Goal: Information Seeking & Learning: Learn about a topic

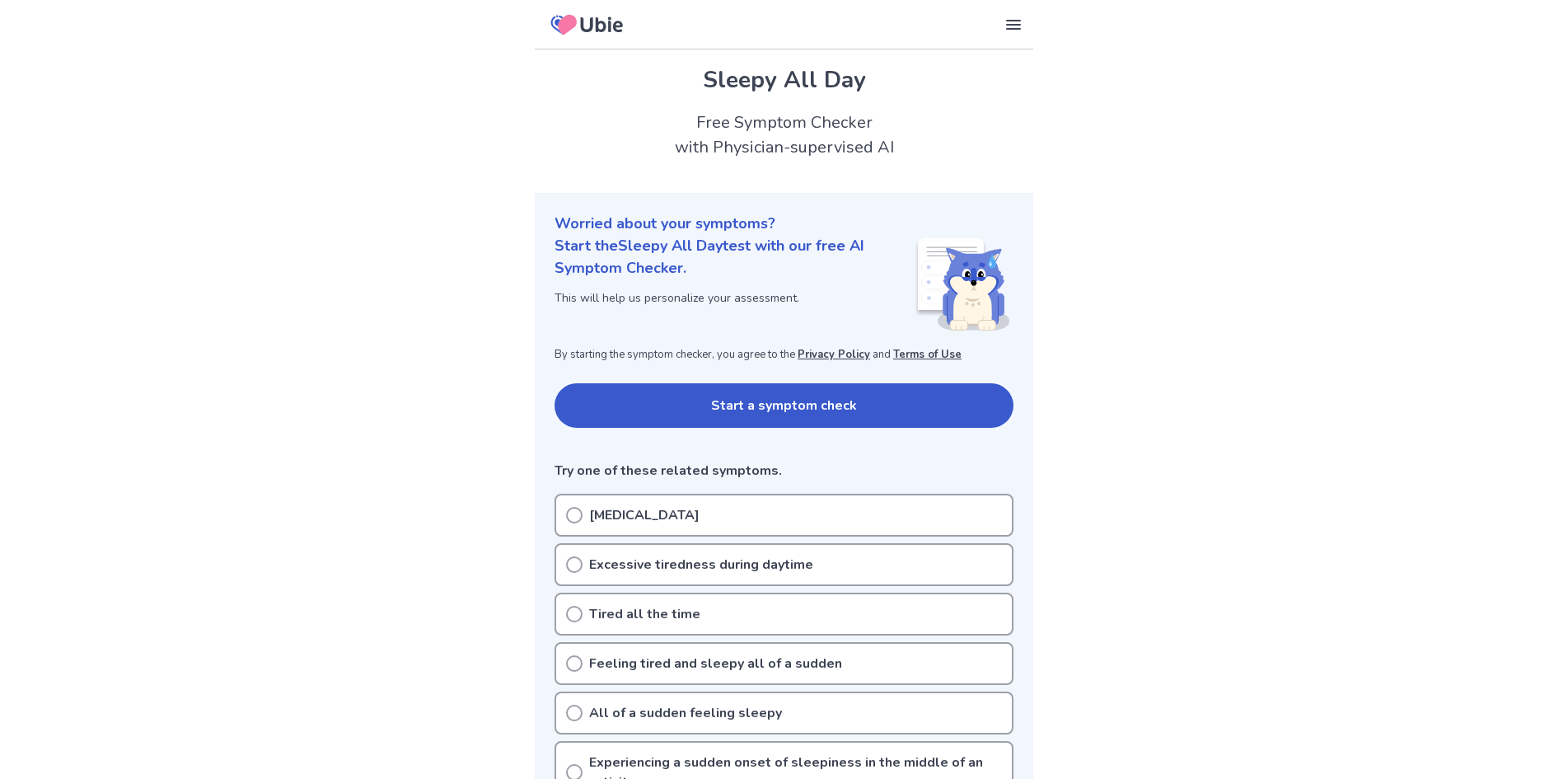
click at [766, 401] on button "Start a symptom check" at bounding box center [784, 406] width 459 height 44
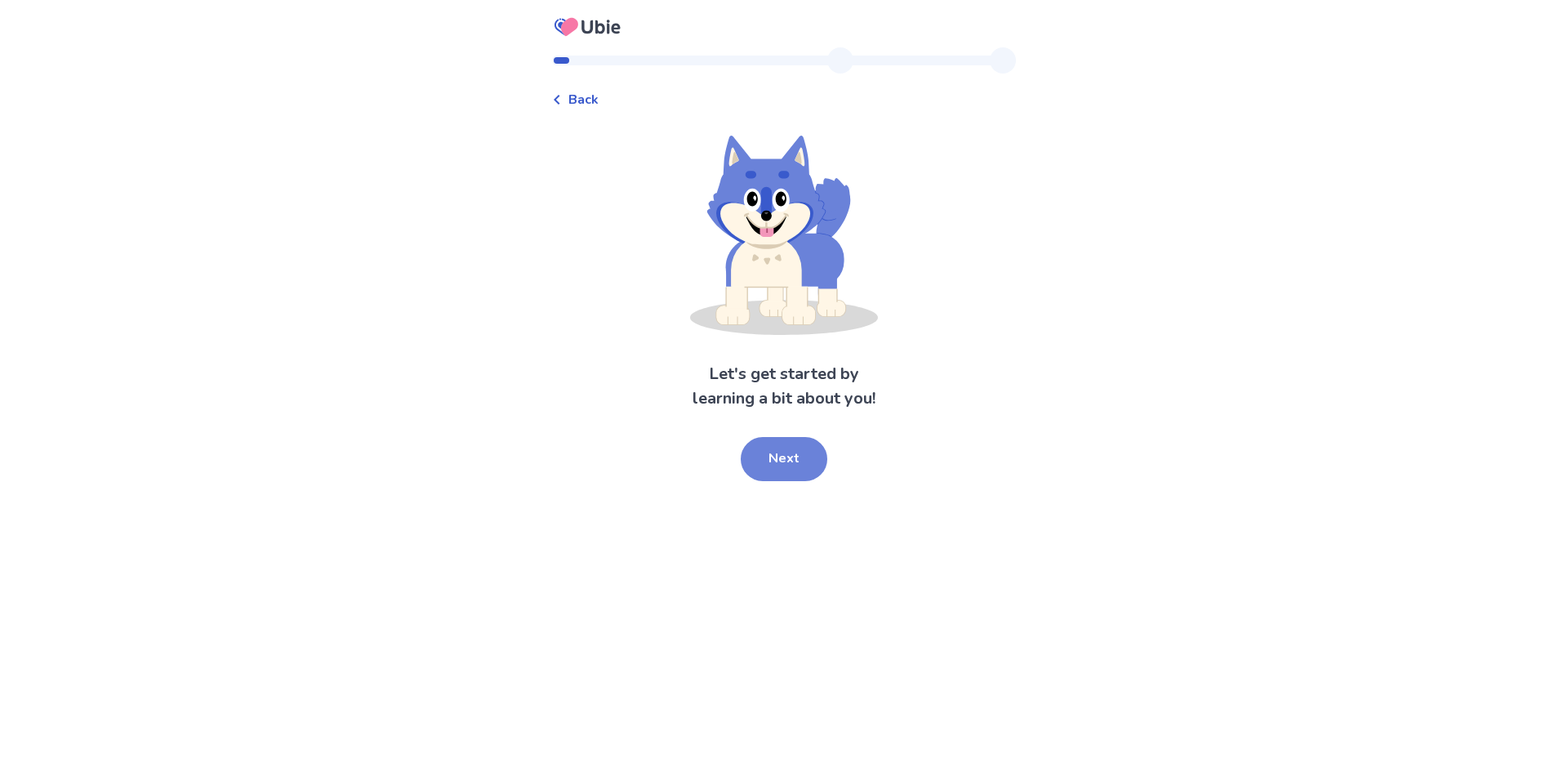
click at [806, 460] on button "Next" at bounding box center [784, 459] width 86 height 44
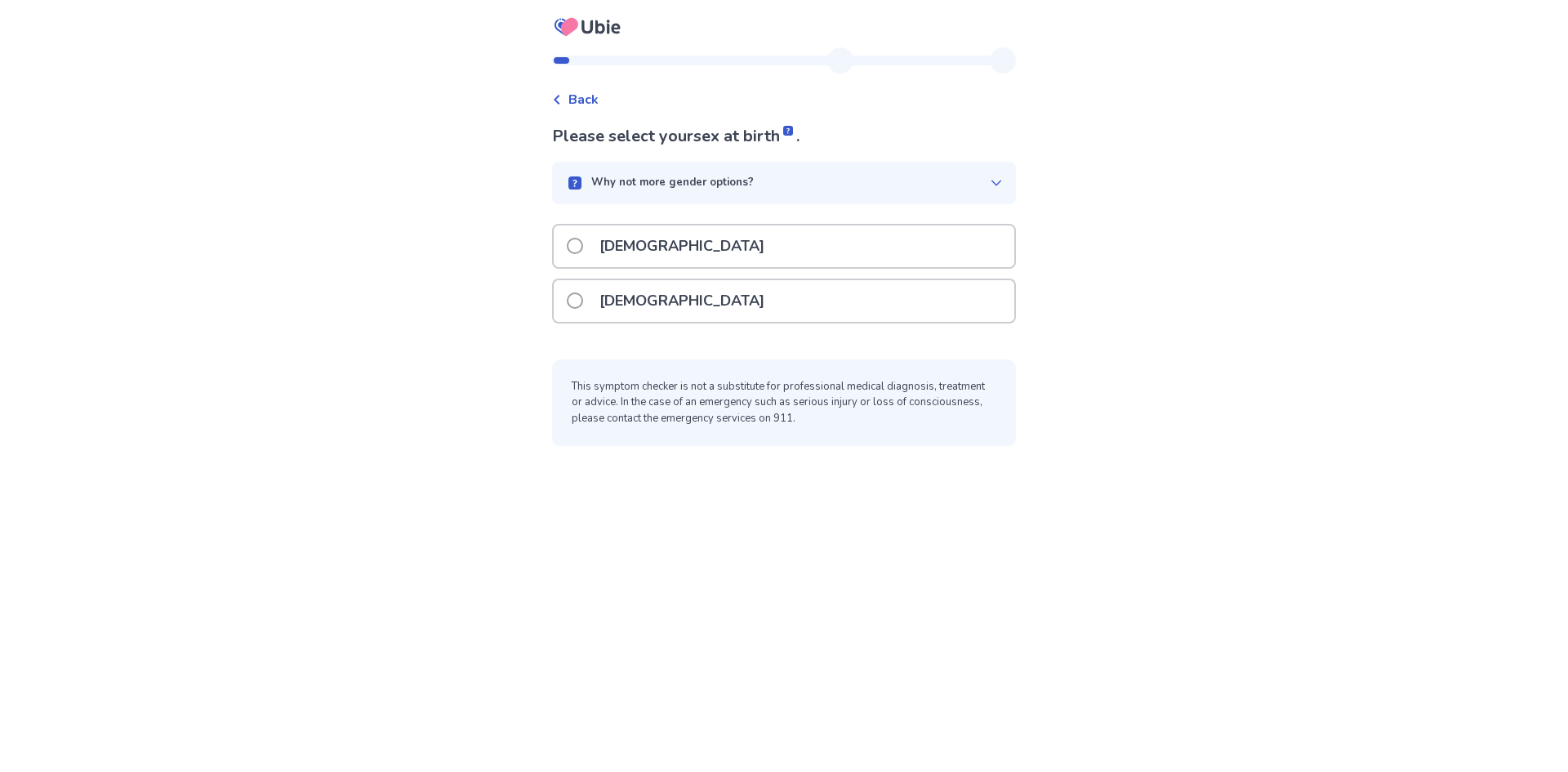
click at [788, 295] on div "[DEMOGRAPHIC_DATA]" at bounding box center [783, 302] width 460 height 42
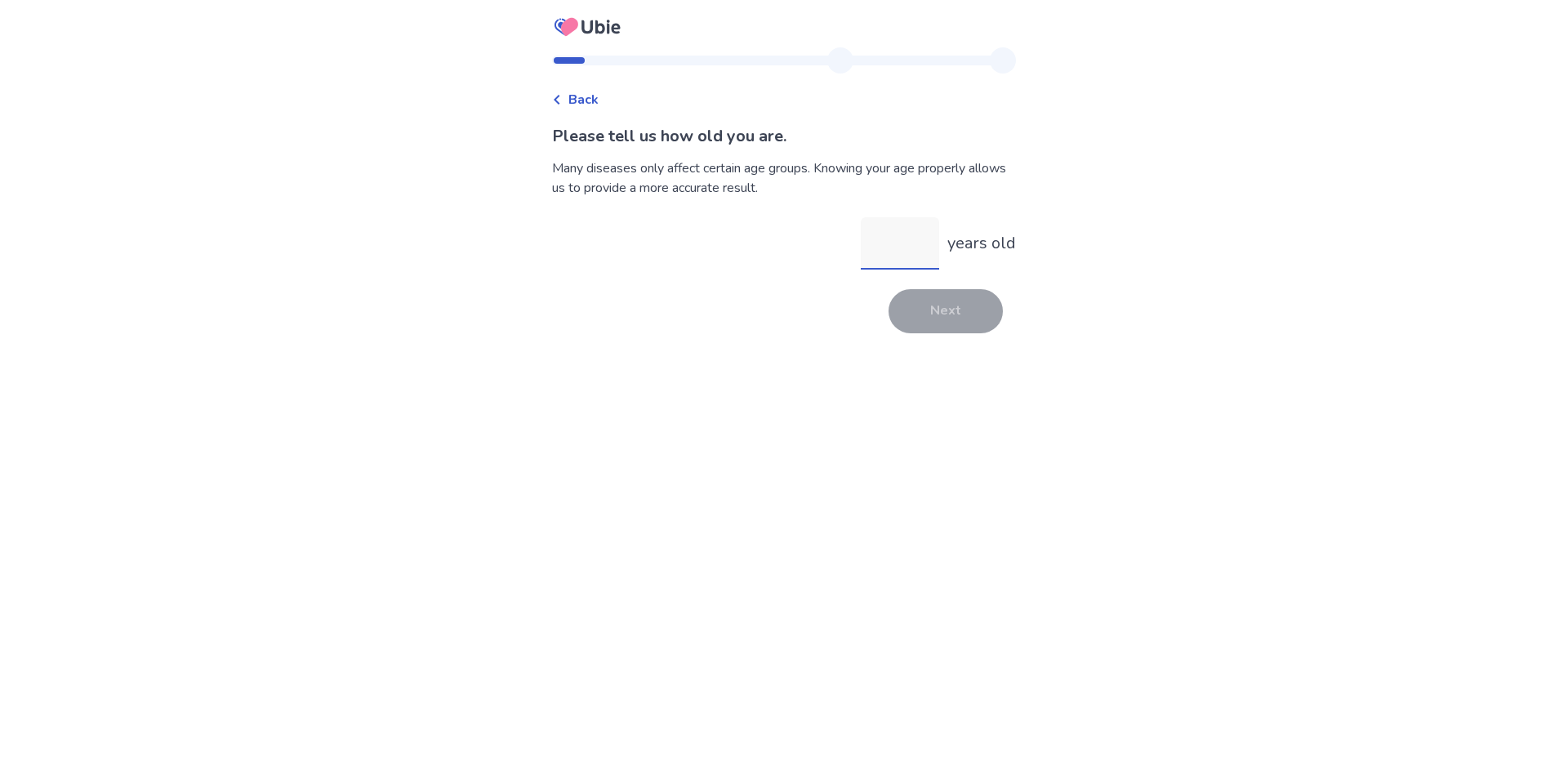
click at [914, 221] on input "years old" at bounding box center [900, 243] width 78 height 53
type input "**"
click at [918, 325] on button "Next" at bounding box center [945, 311] width 114 height 44
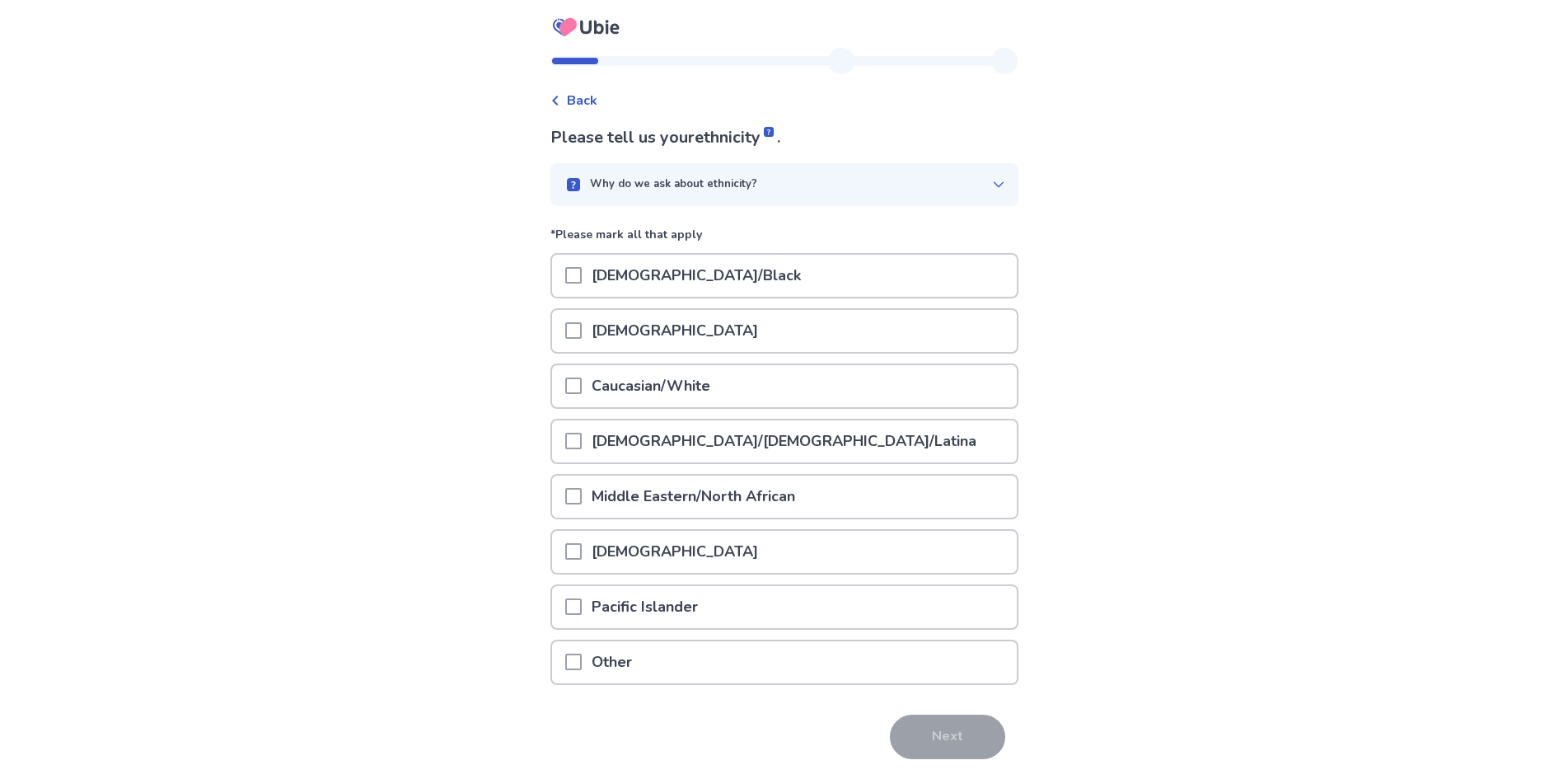
click at [836, 323] on div "[DEMOGRAPHIC_DATA]" at bounding box center [784, 332] width 465 height 43
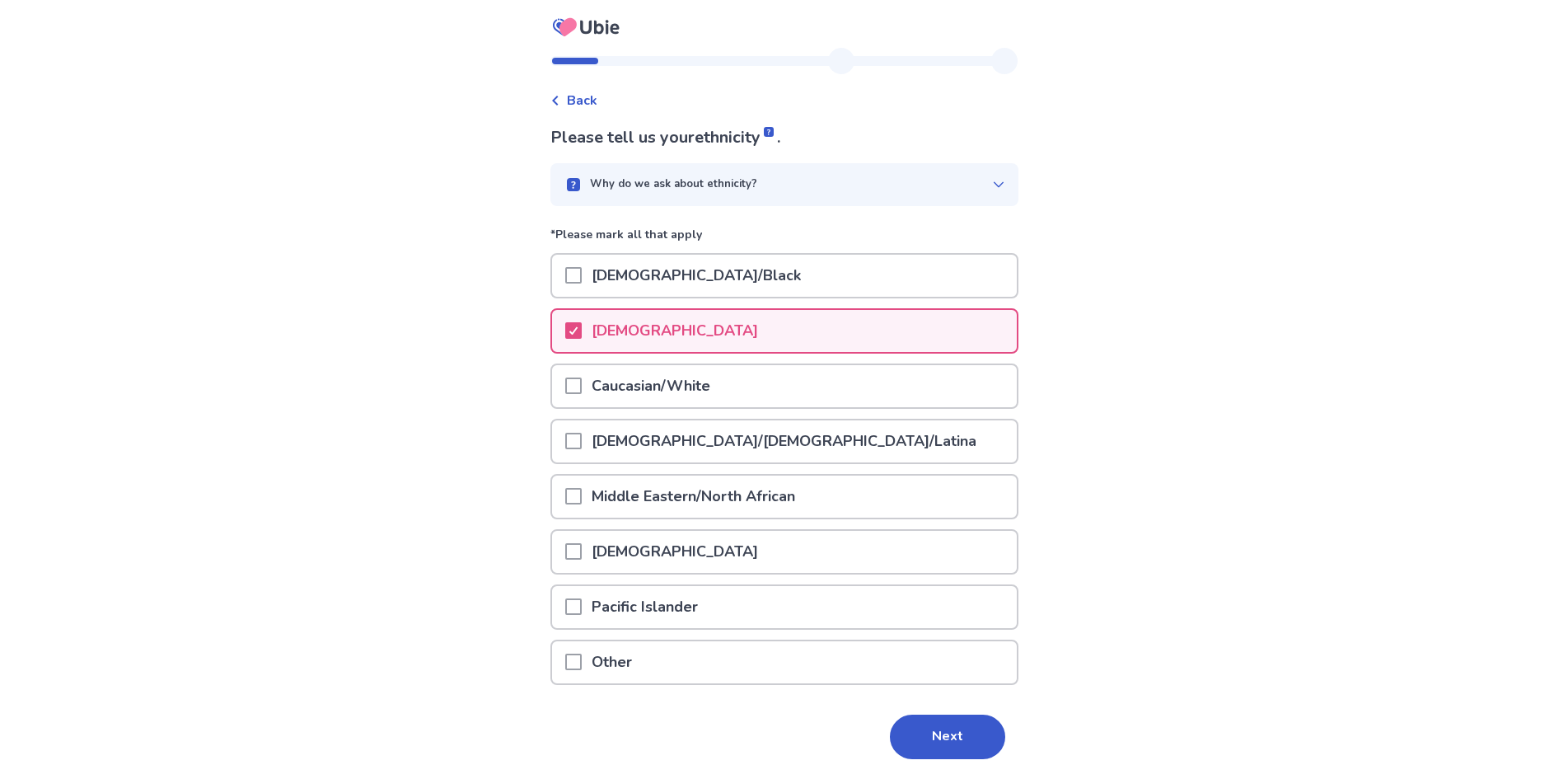
click at [837, 334] on div "[DEMOGRAPHIC_DATA]" at bounding box center [784, 332] width 465 height 43
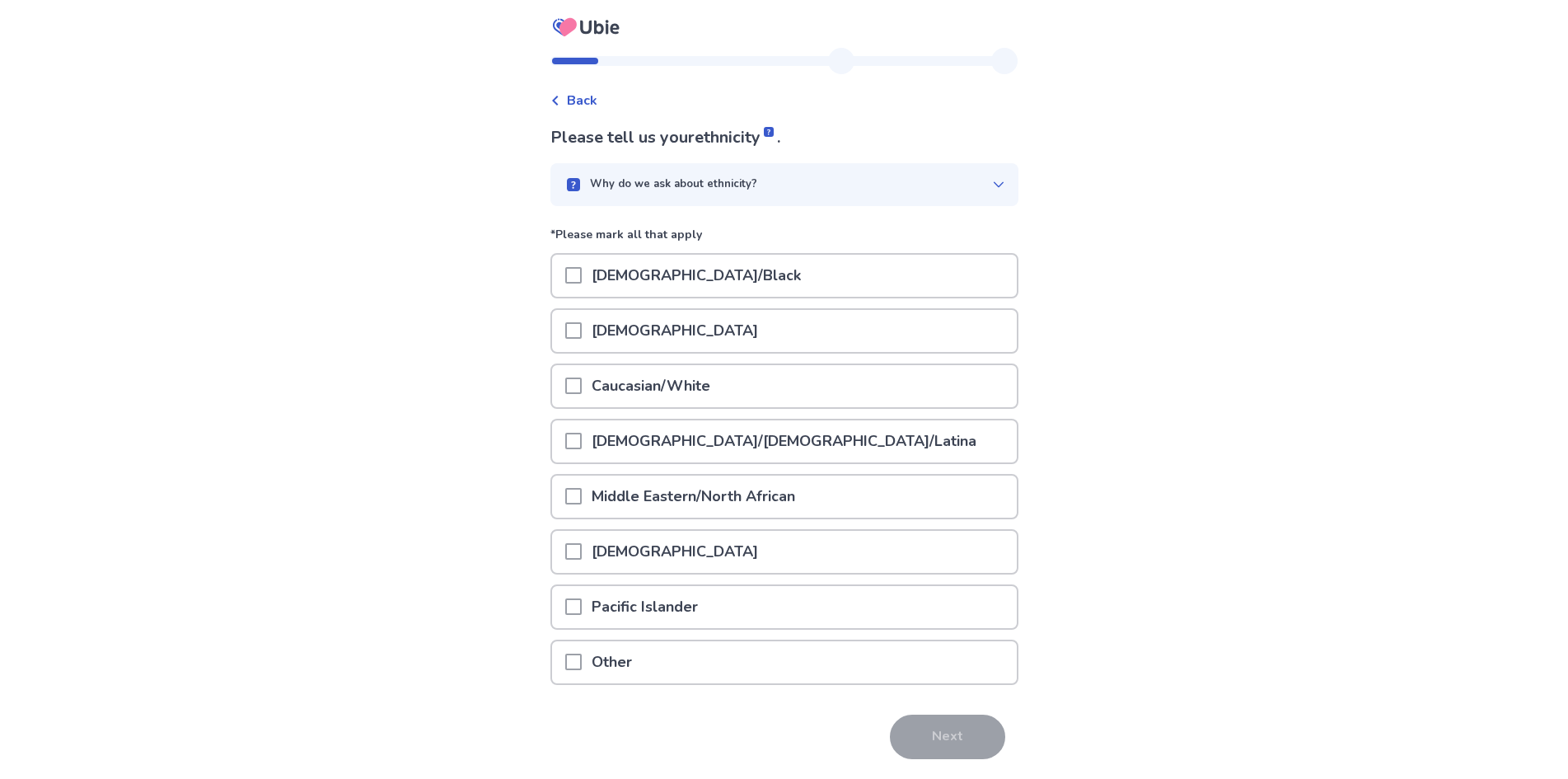
click at [758, 393] on div "Caucasian/White" at bounding box center [784, 387] width 465 height 43
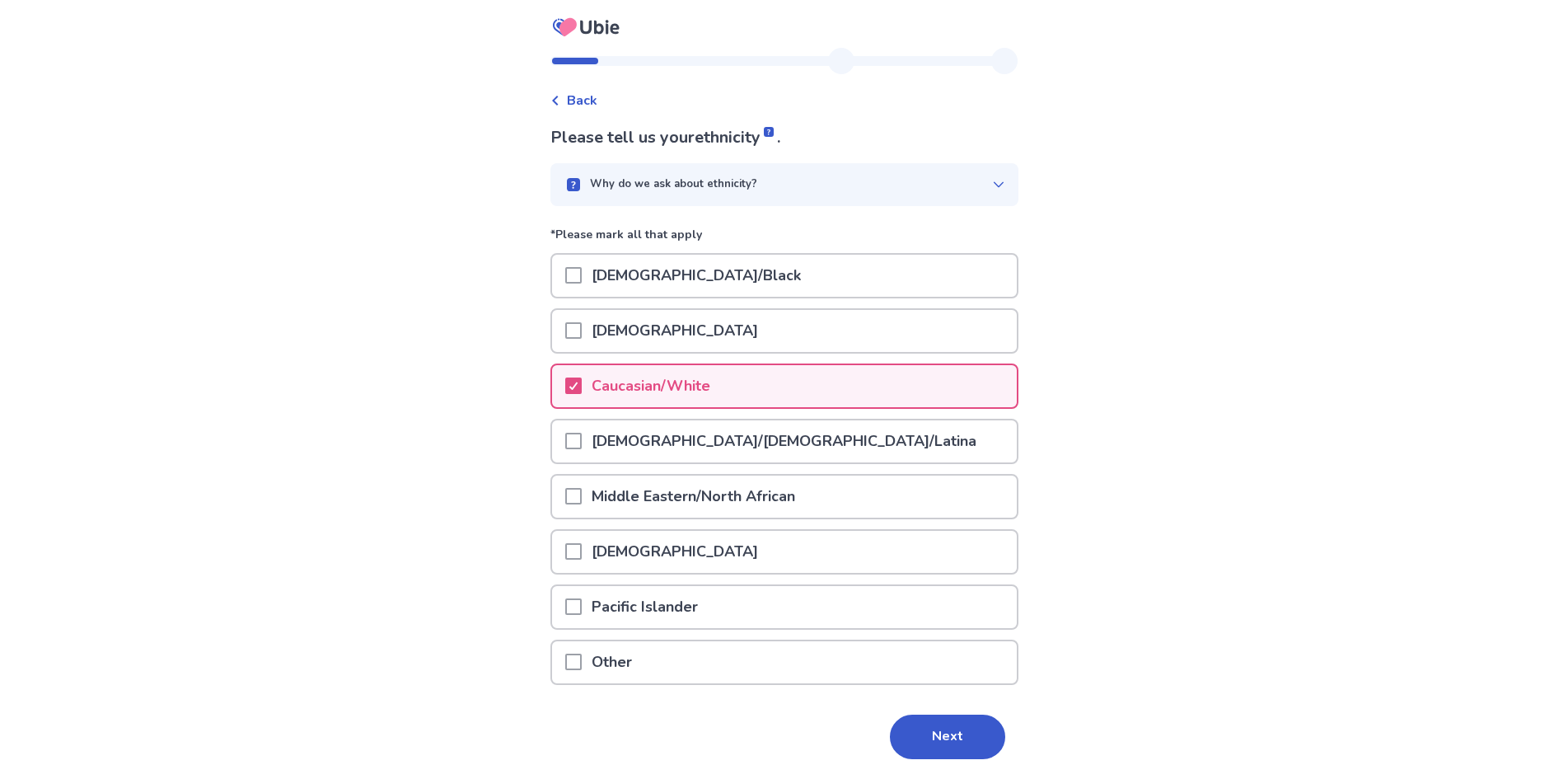
click at [964, 712] on div "Please tell us your ethnicity . Why do we ask about ethnicity? *Please mark all…" at bounding box center [784, 466] width 468 height 680
click at [930, 742] on button "Next" at bounding box center [947, 737] width 115 height 44
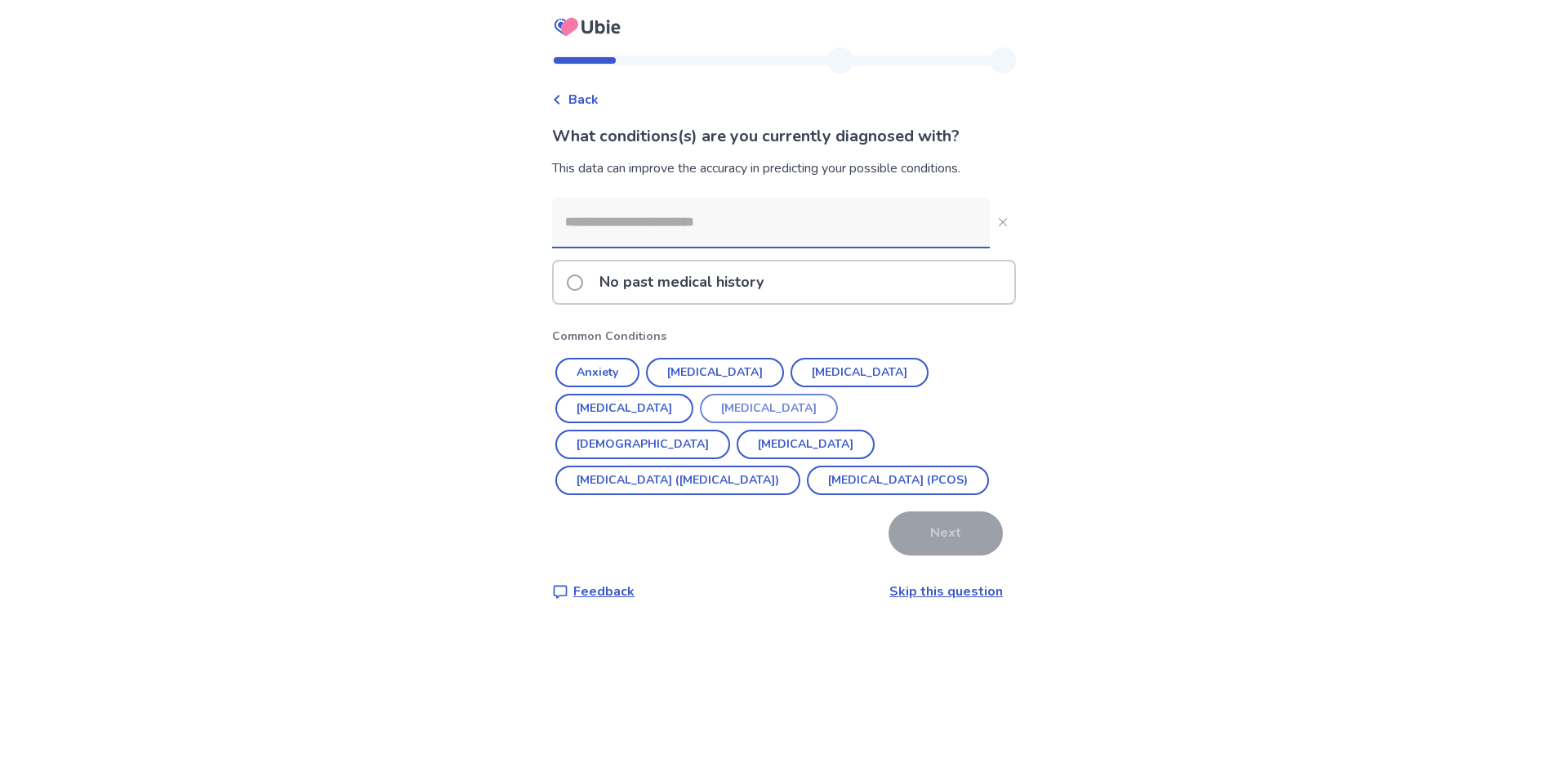
drag, startPoint x: 605, startPoint y: 375, endPoint x: 653, endPoint y: 382, distance: 48.5
click at [605, 375] on button "Anxiety" at bounding box center [597, 373] width 84 height 30
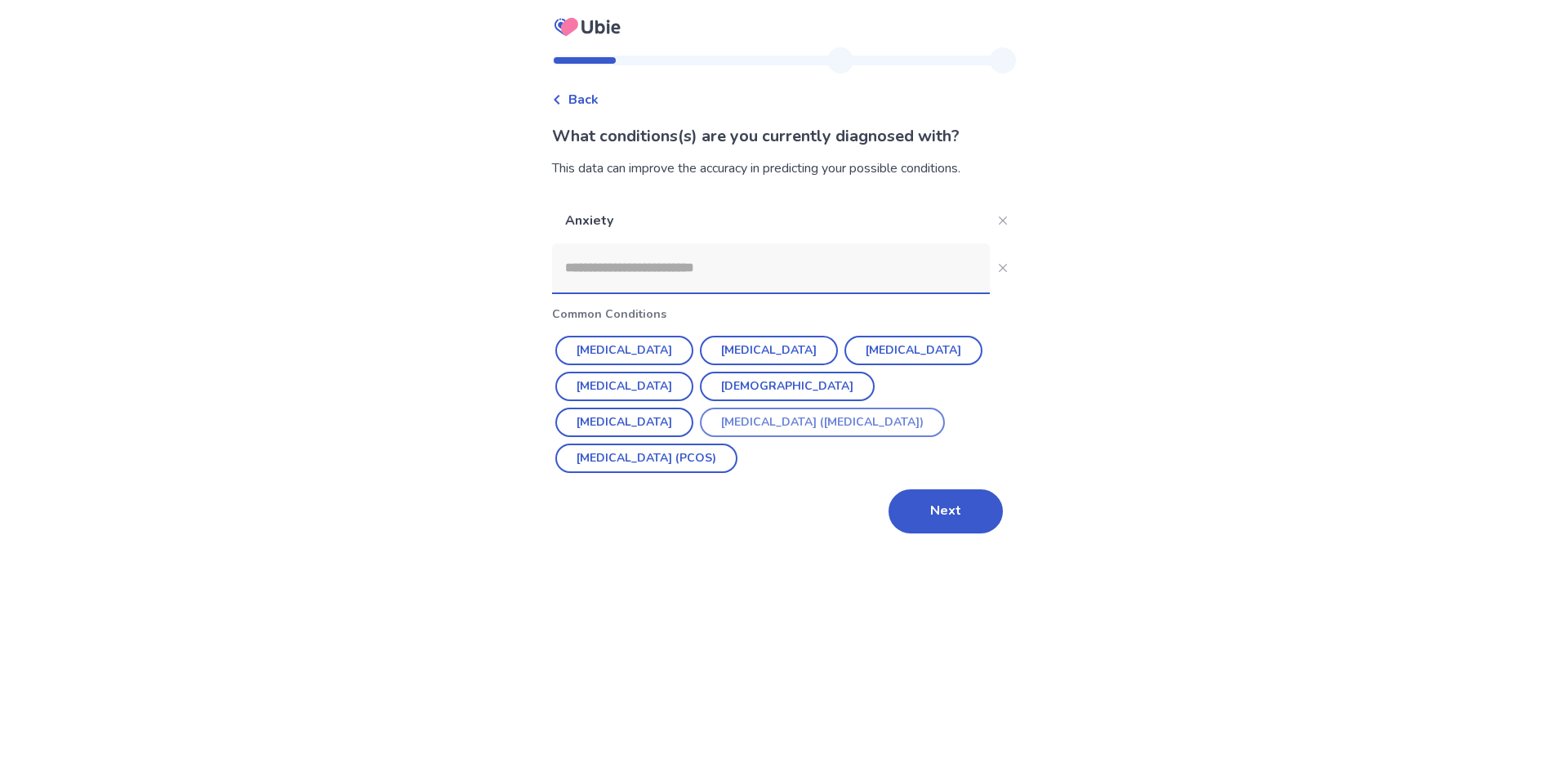
click at [735, 421] on button "[MEDICAL_DATA] ([MEDICAL_DATA])" at bounding box center [822, 422] width 245 height 30
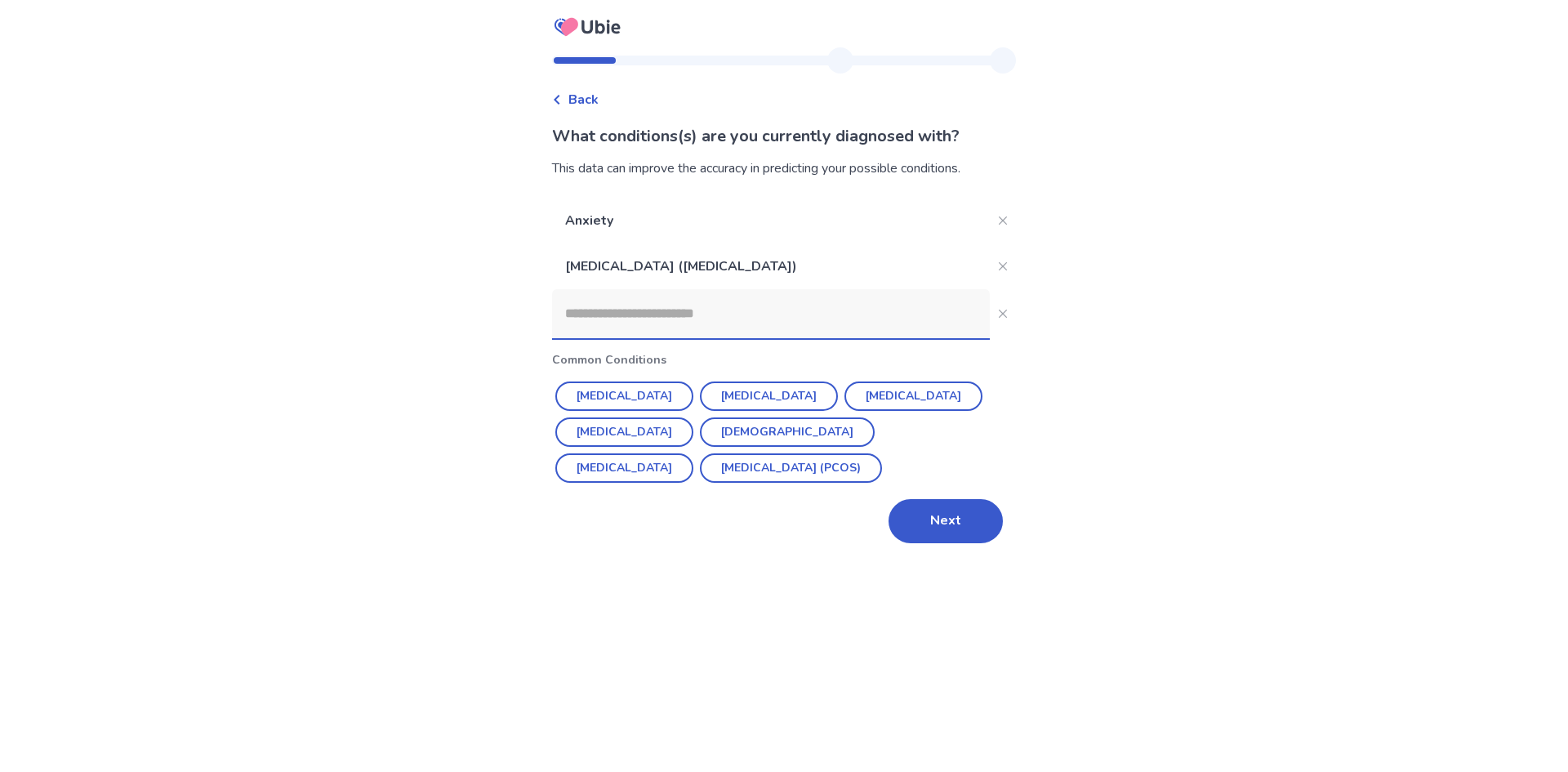
click at [863, 334] on input at bounding box center [771, 313] width 437 height 49
click at [913, 504] on button "Next" at bounding box center [945, 521] width 114 height 44
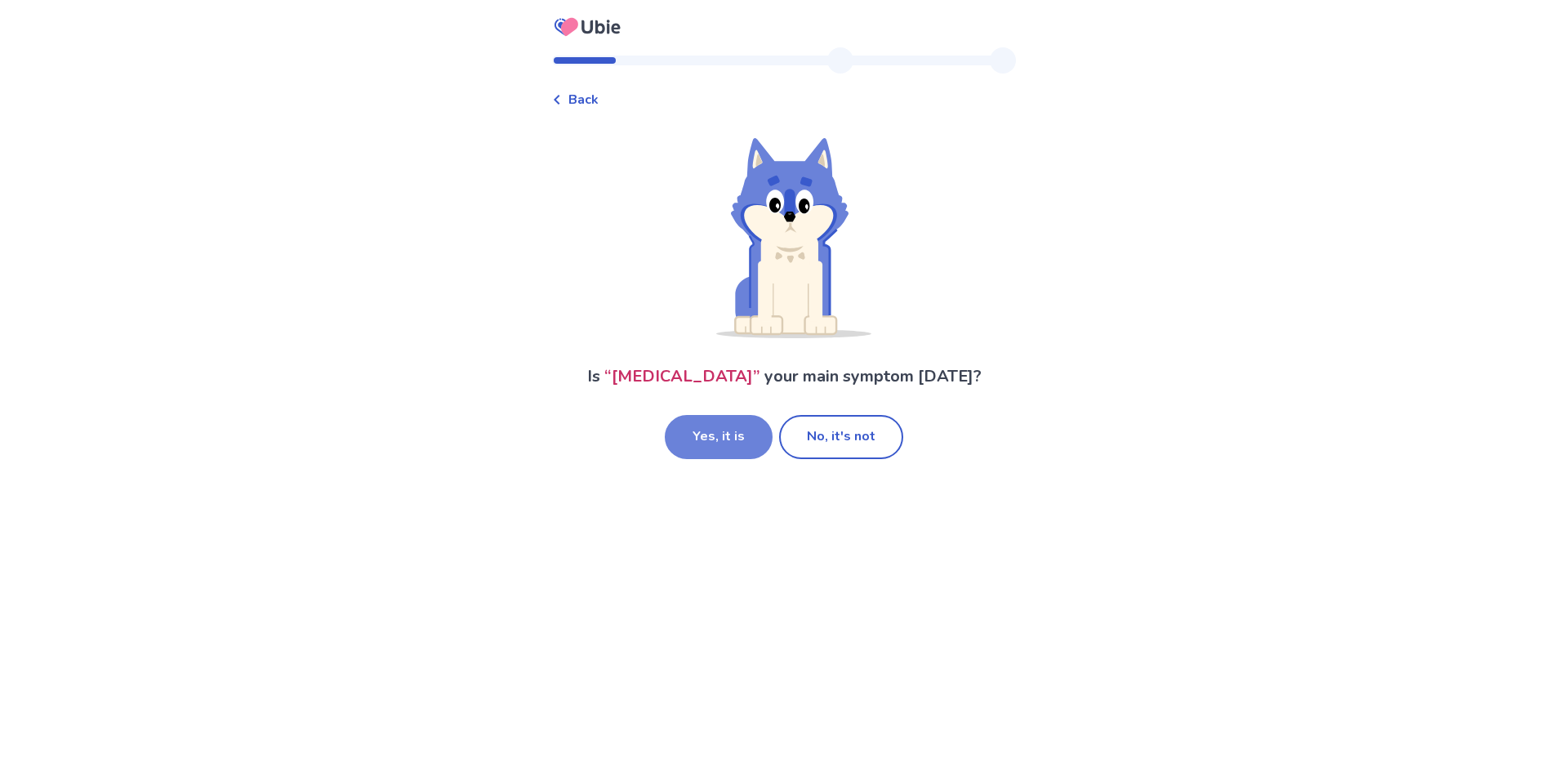
click at [719, 451] on button "Yes, it is" at bounding box center [718, 437] width 108 height 44
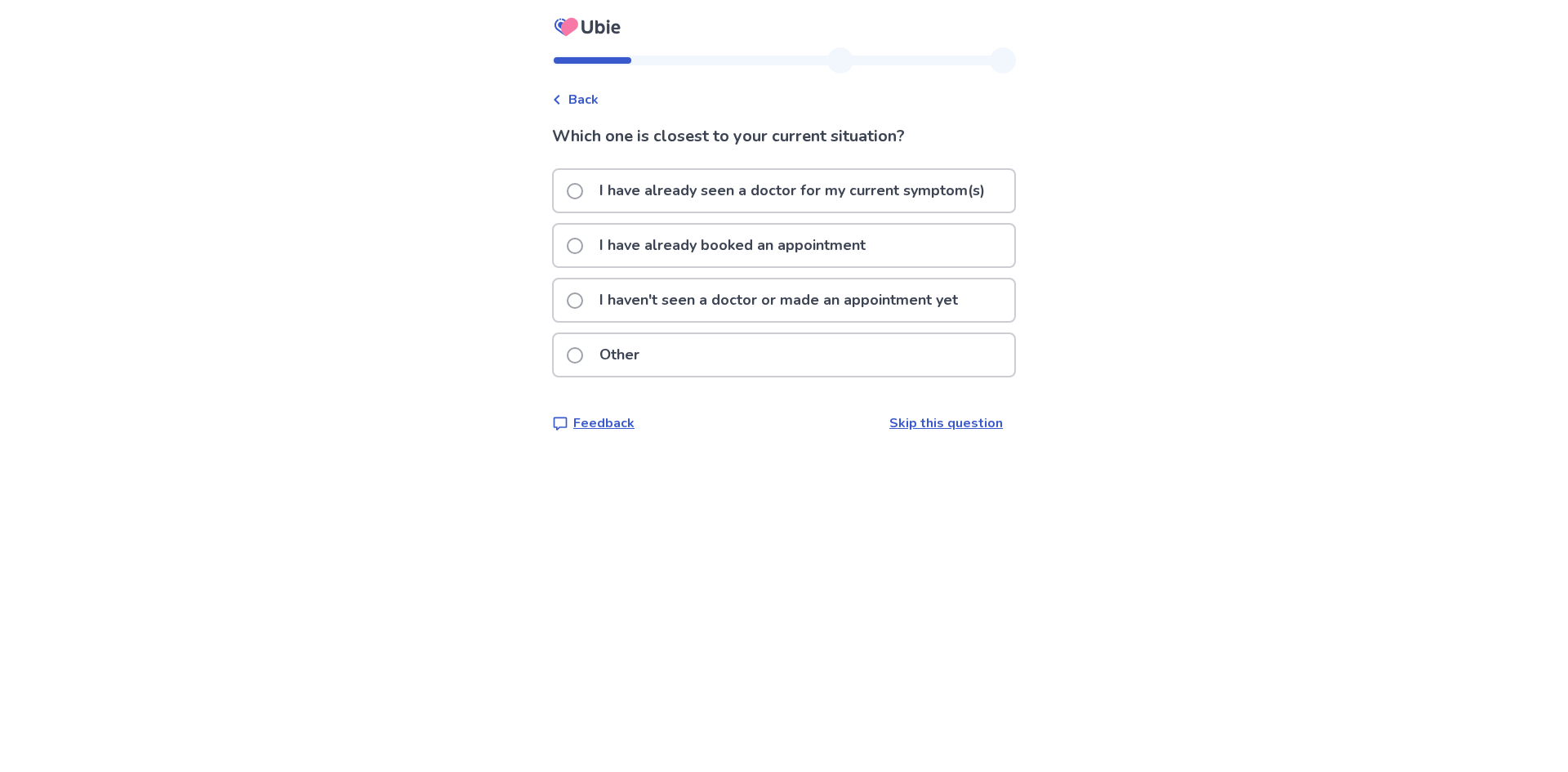
click at [631, 251] on p "I have already booked an appointment" at bounding box center [732, 246] width 286 height 42
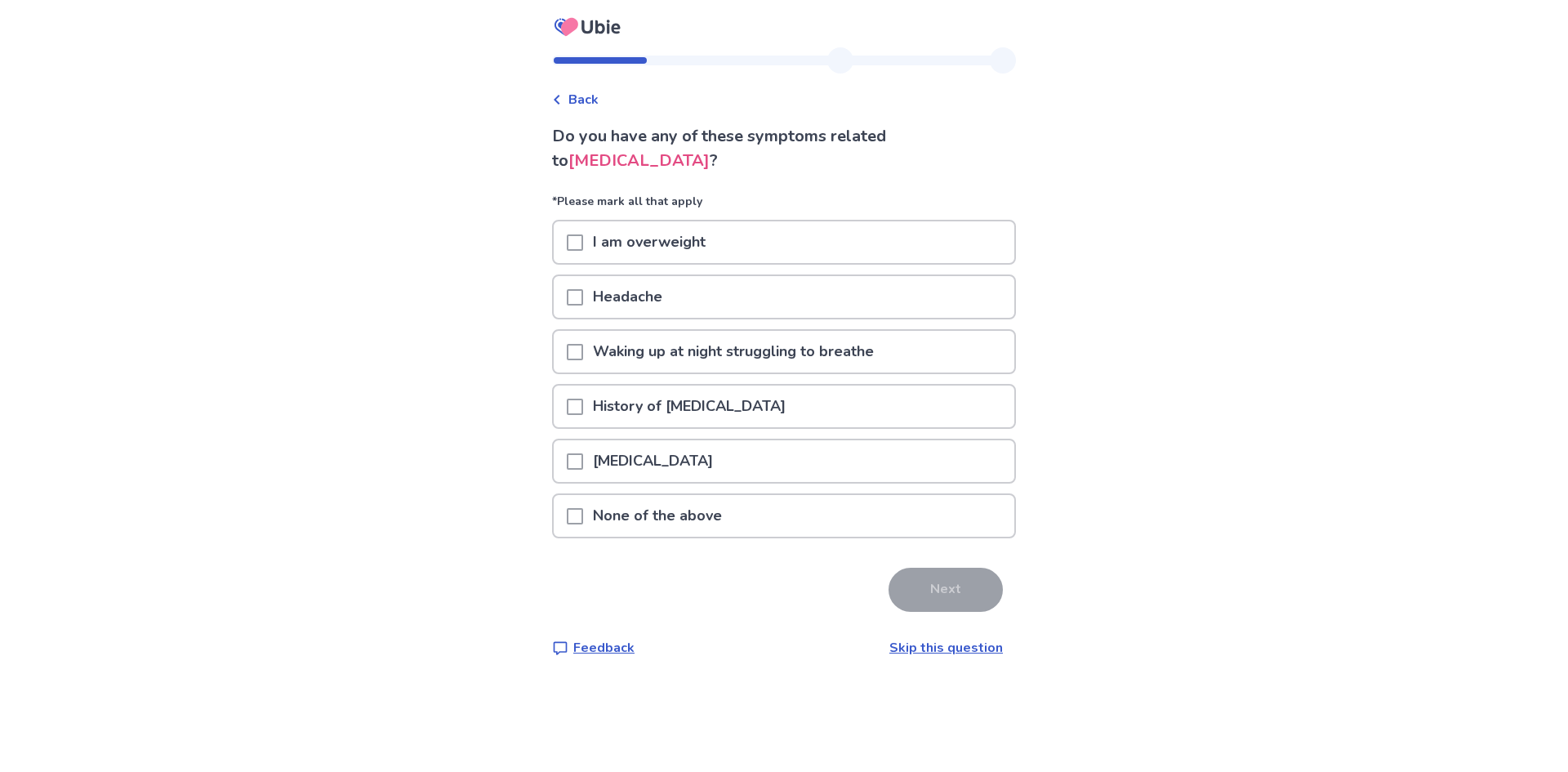
click at [619, 519] on p "None of the above" at bounding box center [657, 516] width 148 height 42
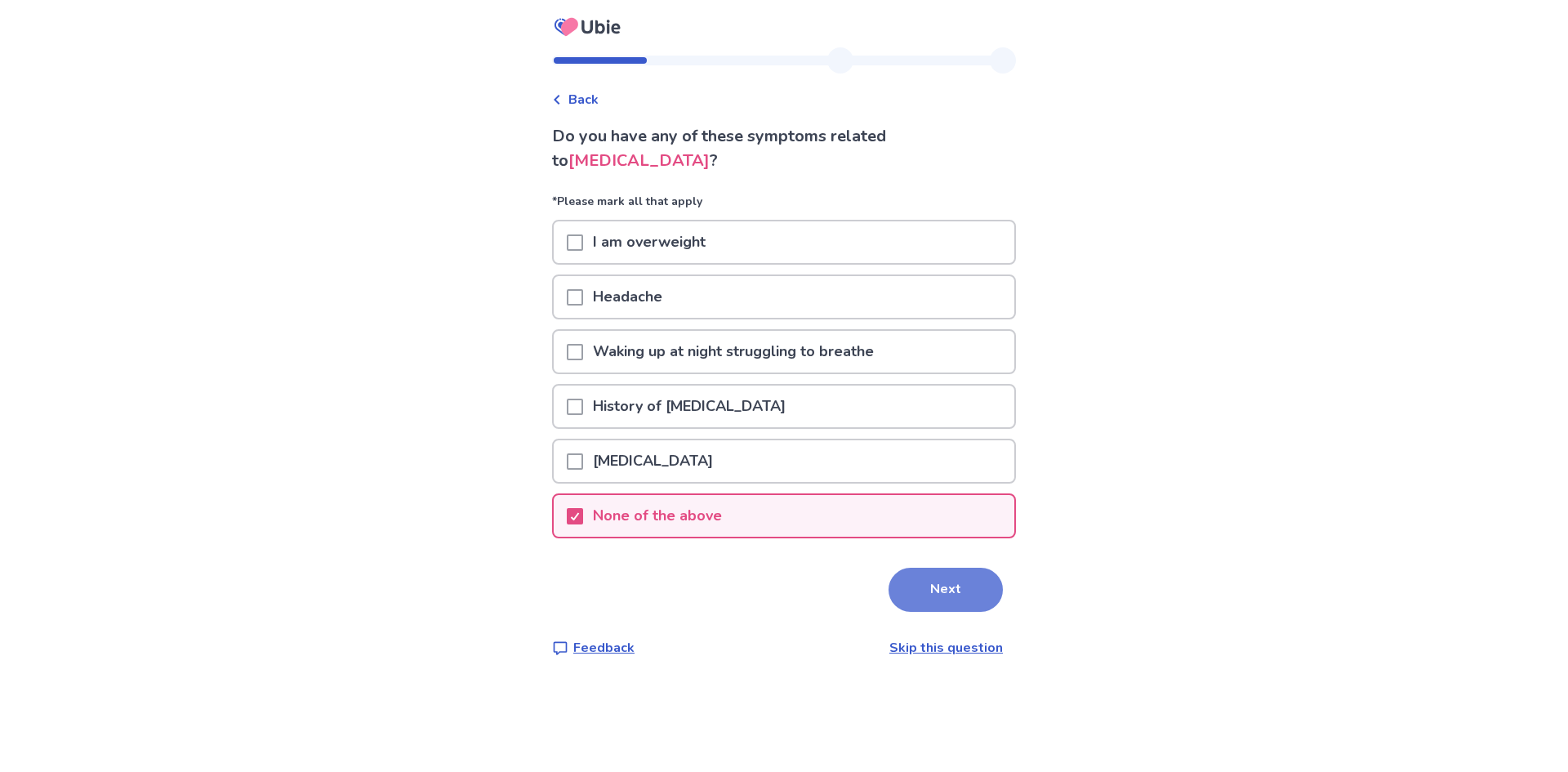
click at [933, 600] on button "Next" at bounding box center [945, 590] width 114 height 44
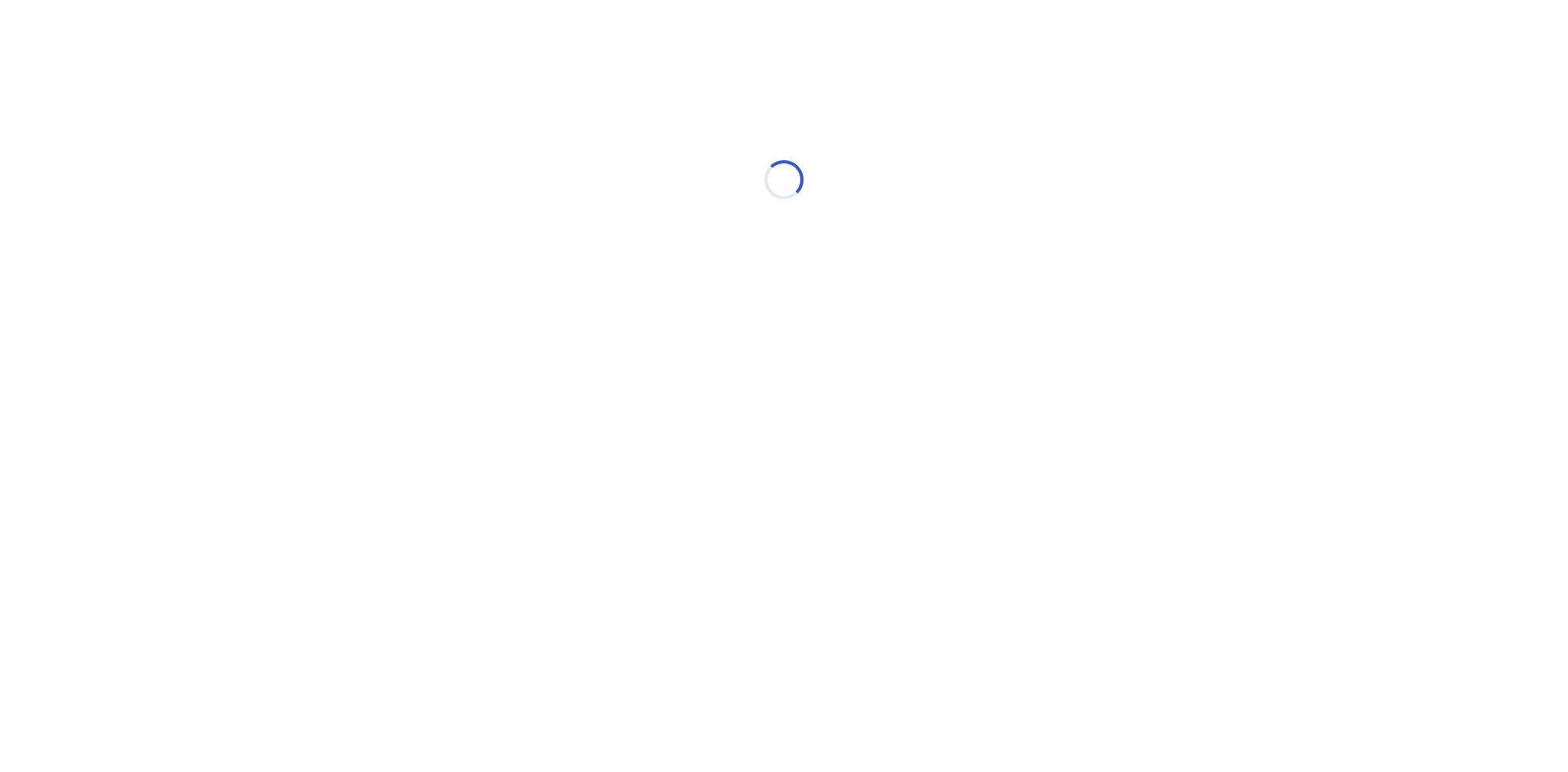
select select "*"
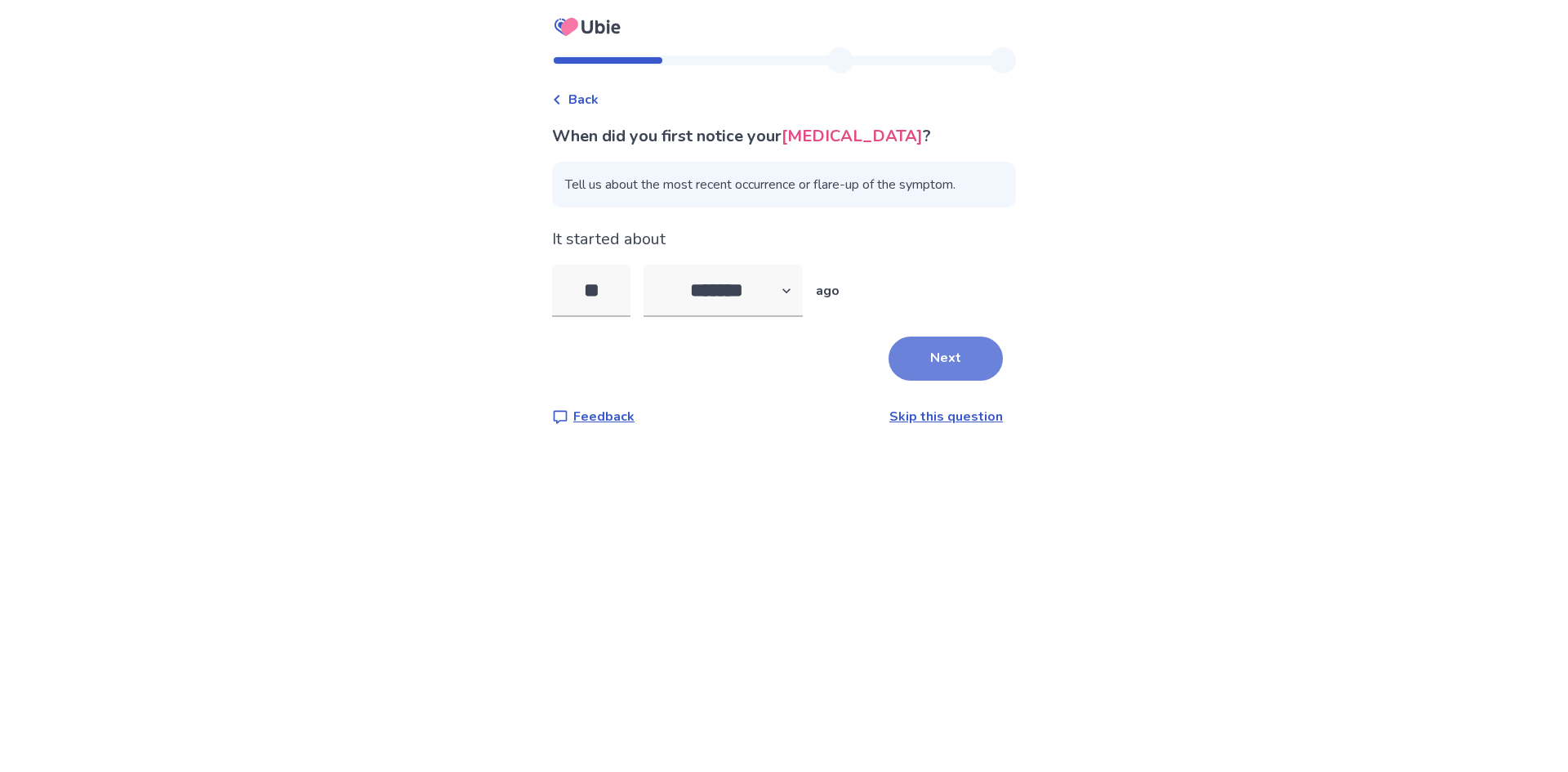
type input "**"
click at [926, 375] on button "Next" at bounding box center [945, 358] width 114 height 44
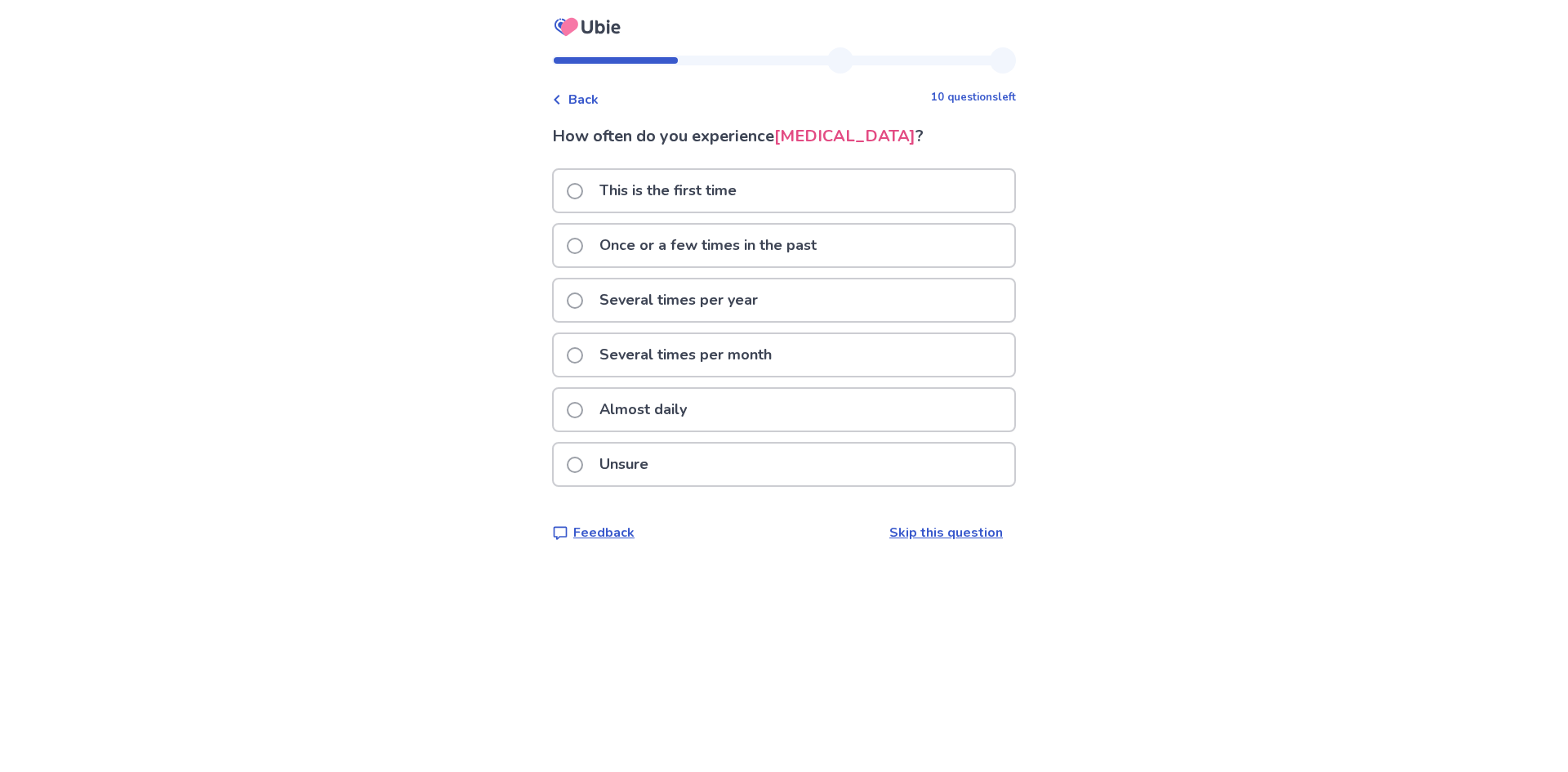
click at [693, 428] on p "Almost daily" at bounding box center [643, 410] width 107 height 42
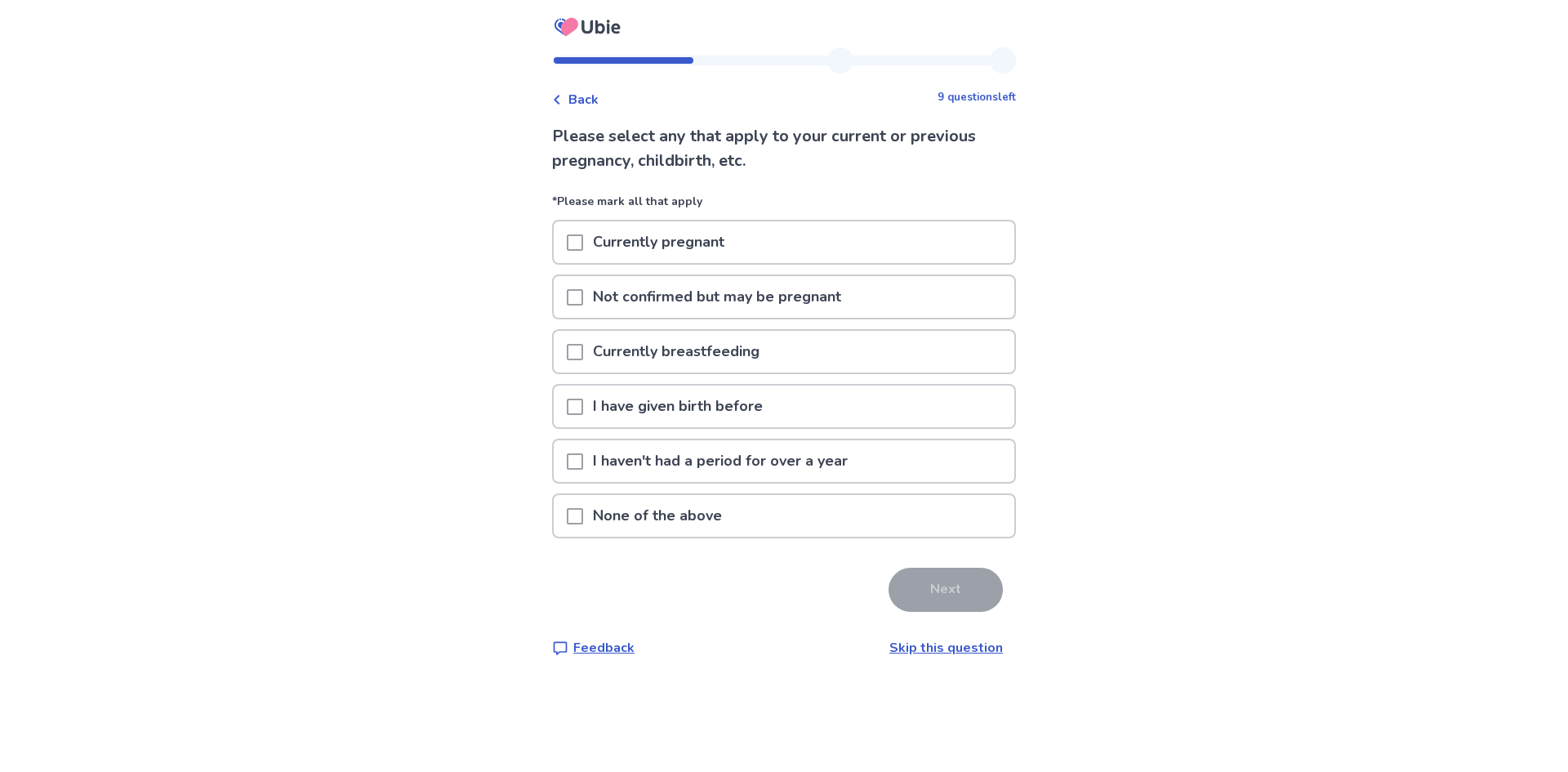
click at [581, 522] on span at bounding box center [574, 516] width 16 height 16
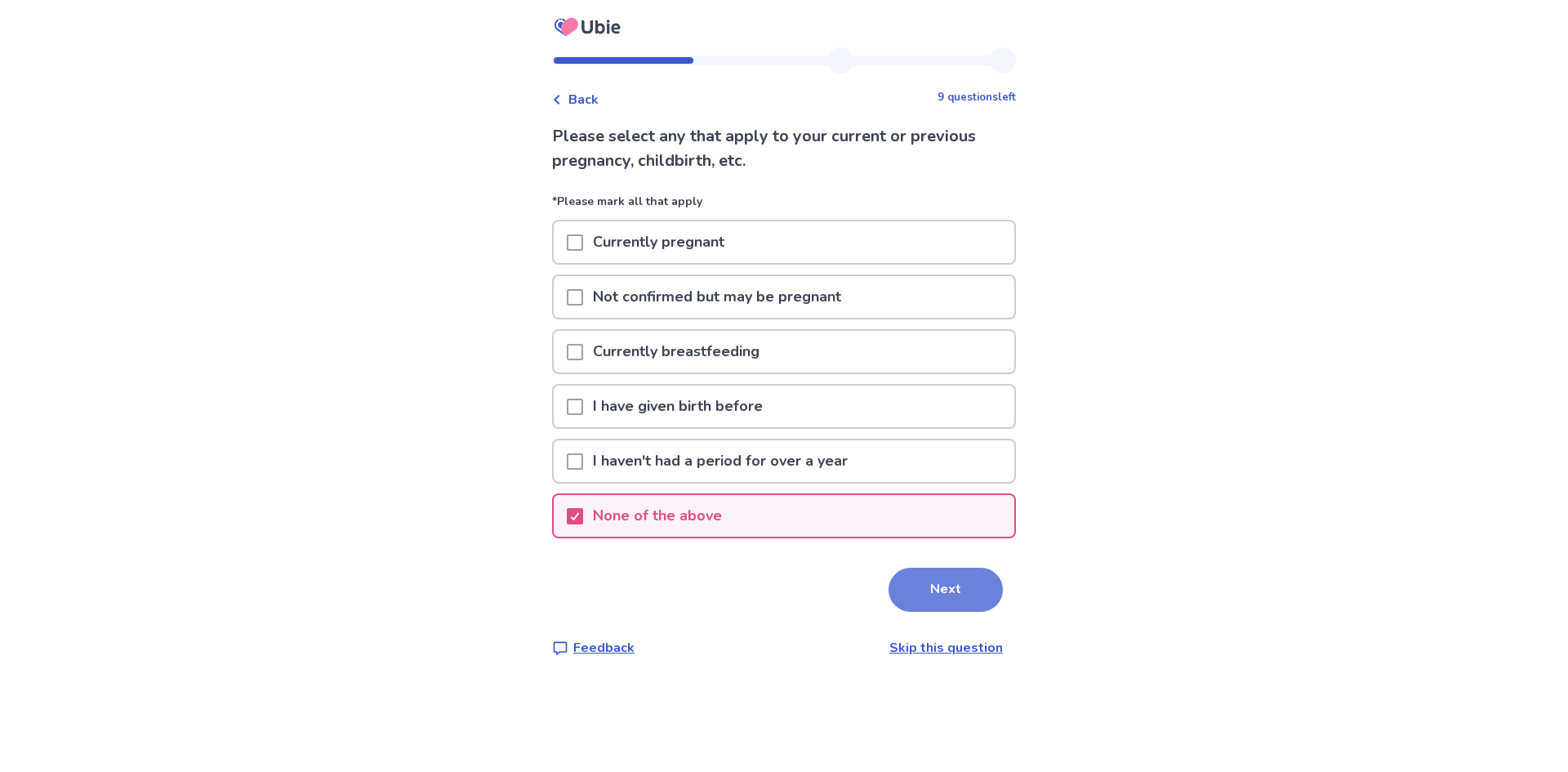
click at [938, 598] on button "Next" at bounding box center [945, 590] width 114 height 44
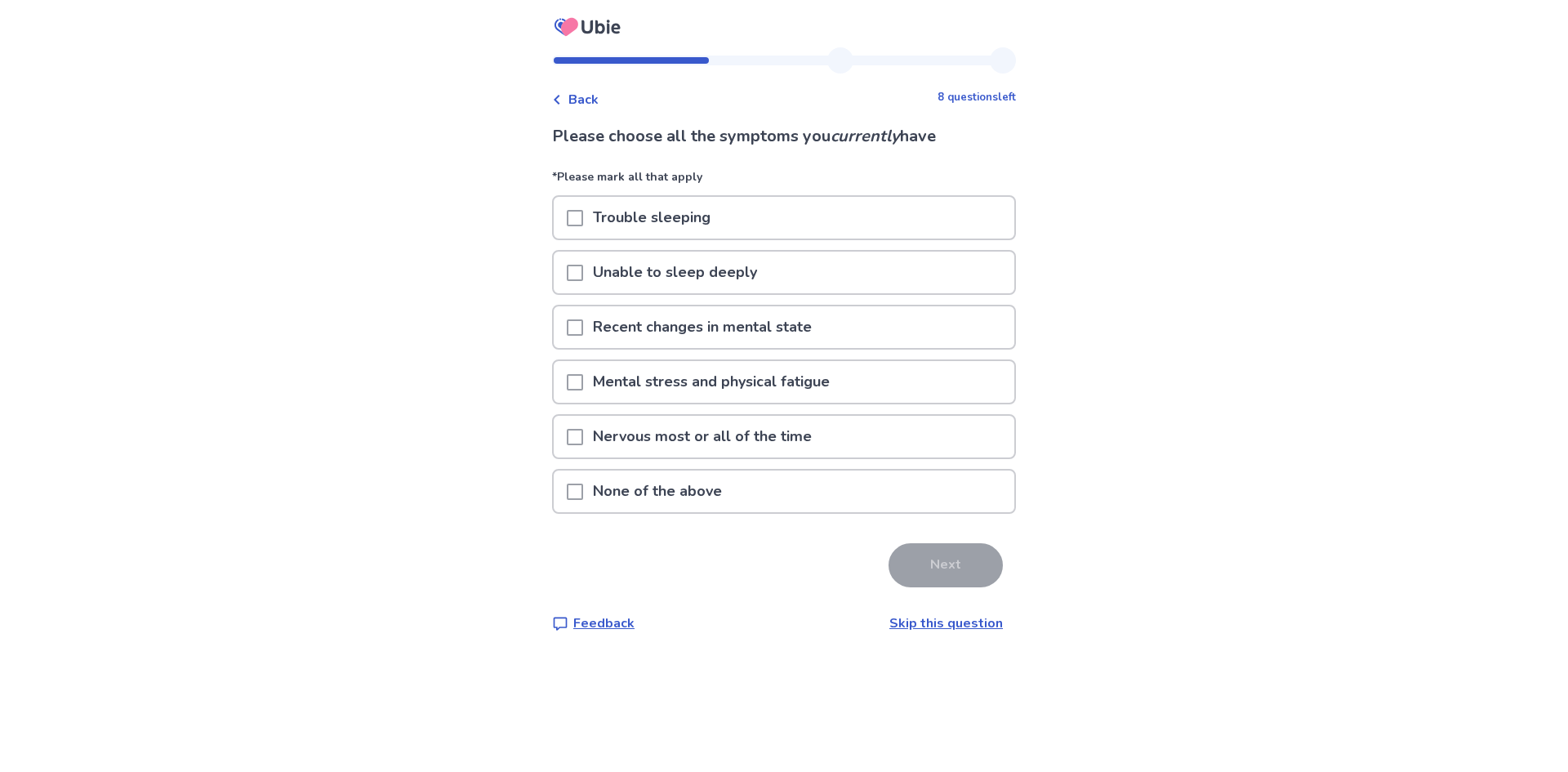
click at [583, 380] on span at bounding box center [574, 382] width 16 height 16
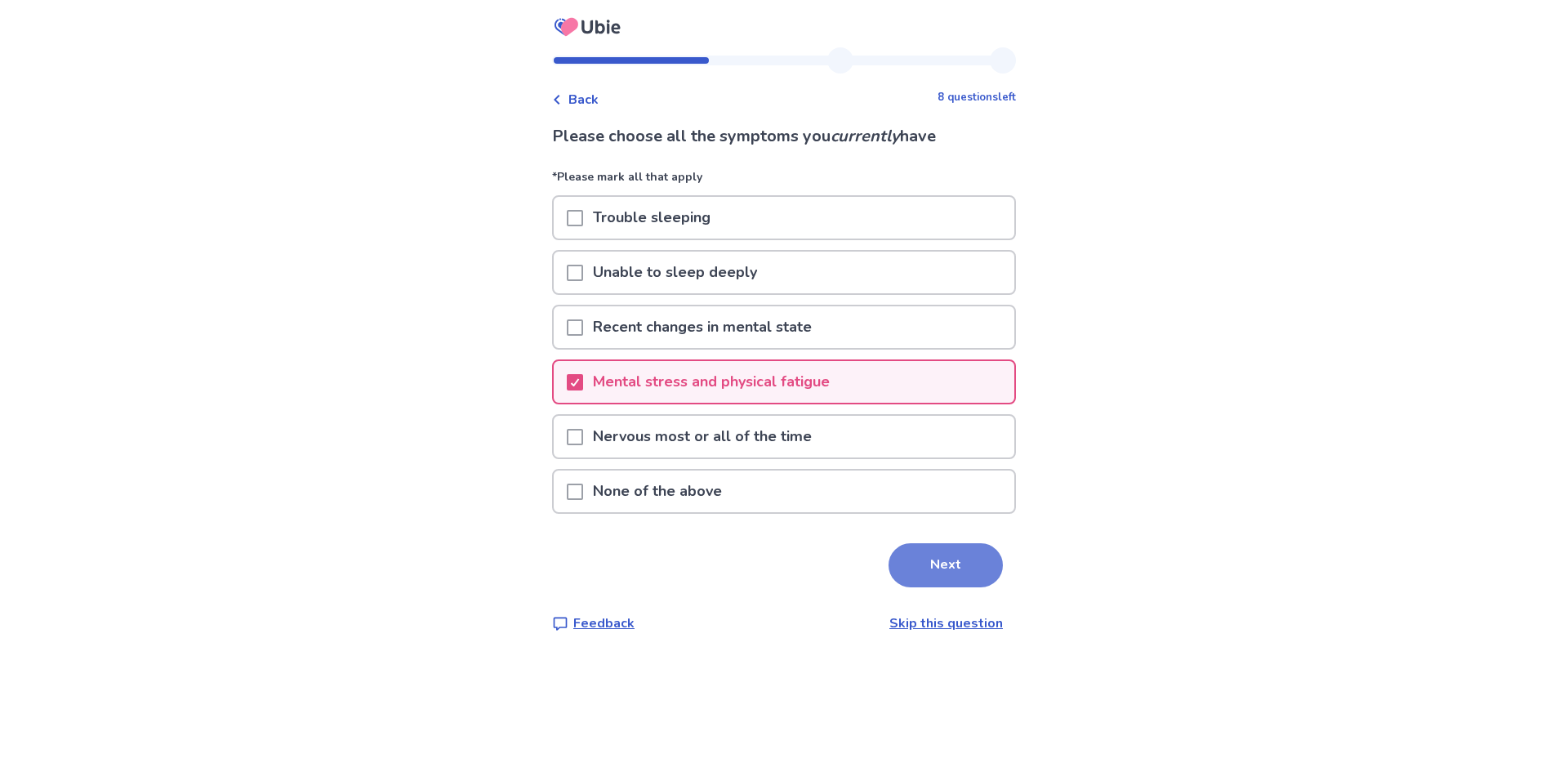
click at [930, 567] on button "Next" at bounding box center [945, 565] width 114 height 44
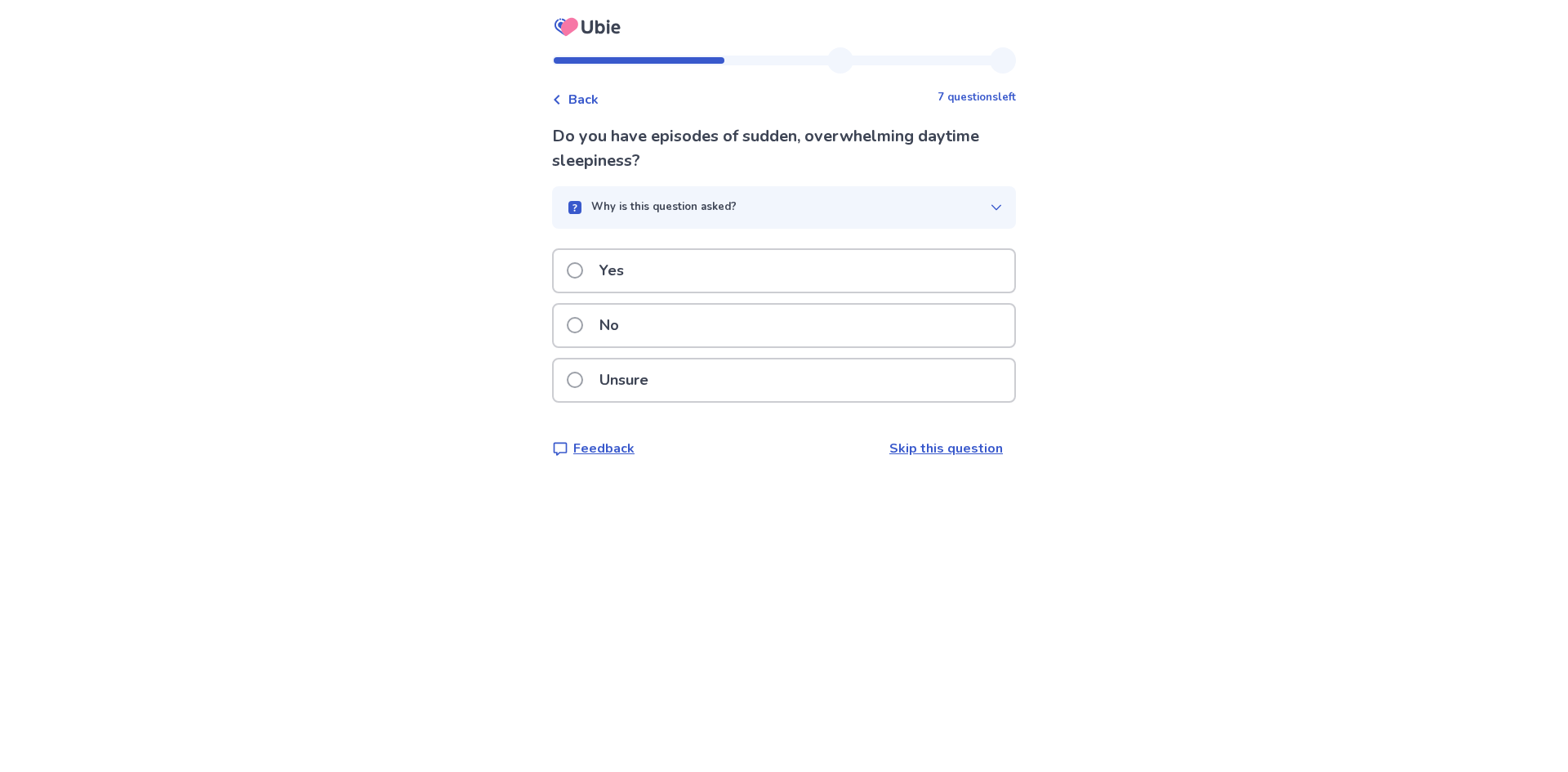
click at [575, 281] on div "Yes" at bounding box center [783, 271] width 460 height 42
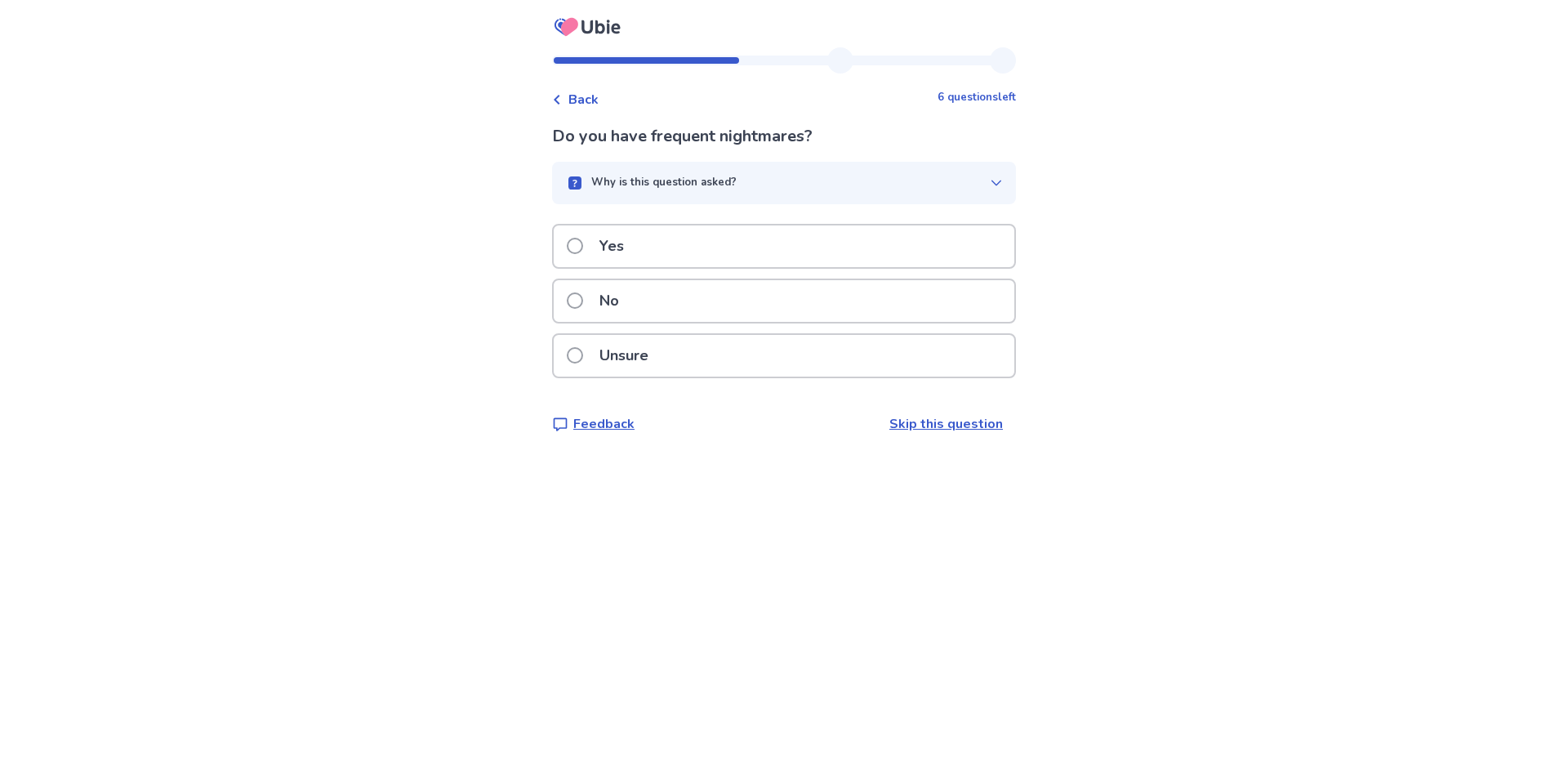
drag, startPoint x: 648, startPoint y: 337, endPoint x: 714, endPoint y: 359, distance: 69.6
click at [672, 354] on div "Unsure" at bounding box center [783, 356] width 460 height 42
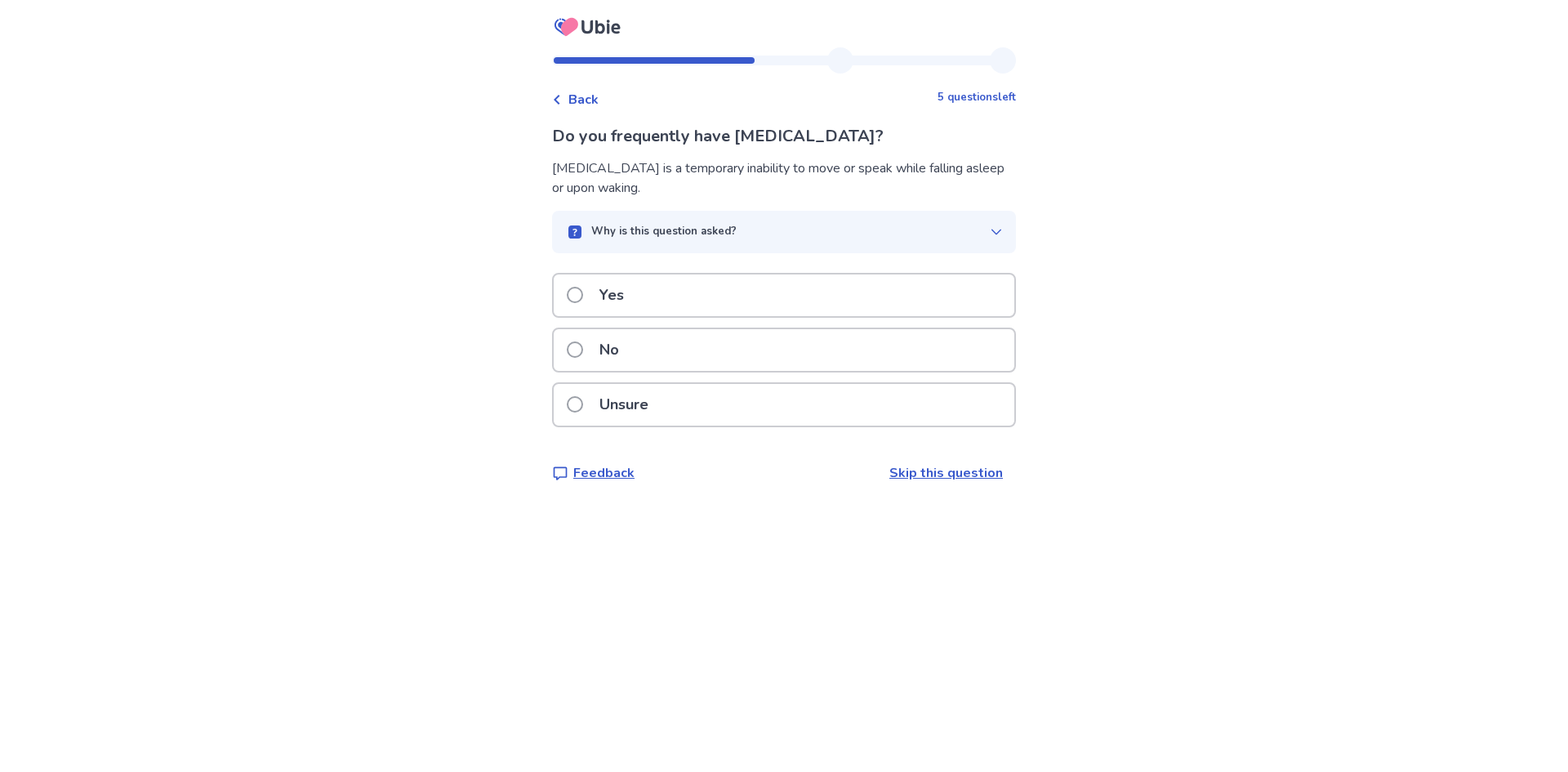
click at [594, 102] on span "Back" at bounding box center [584, 100] width 31 height 19
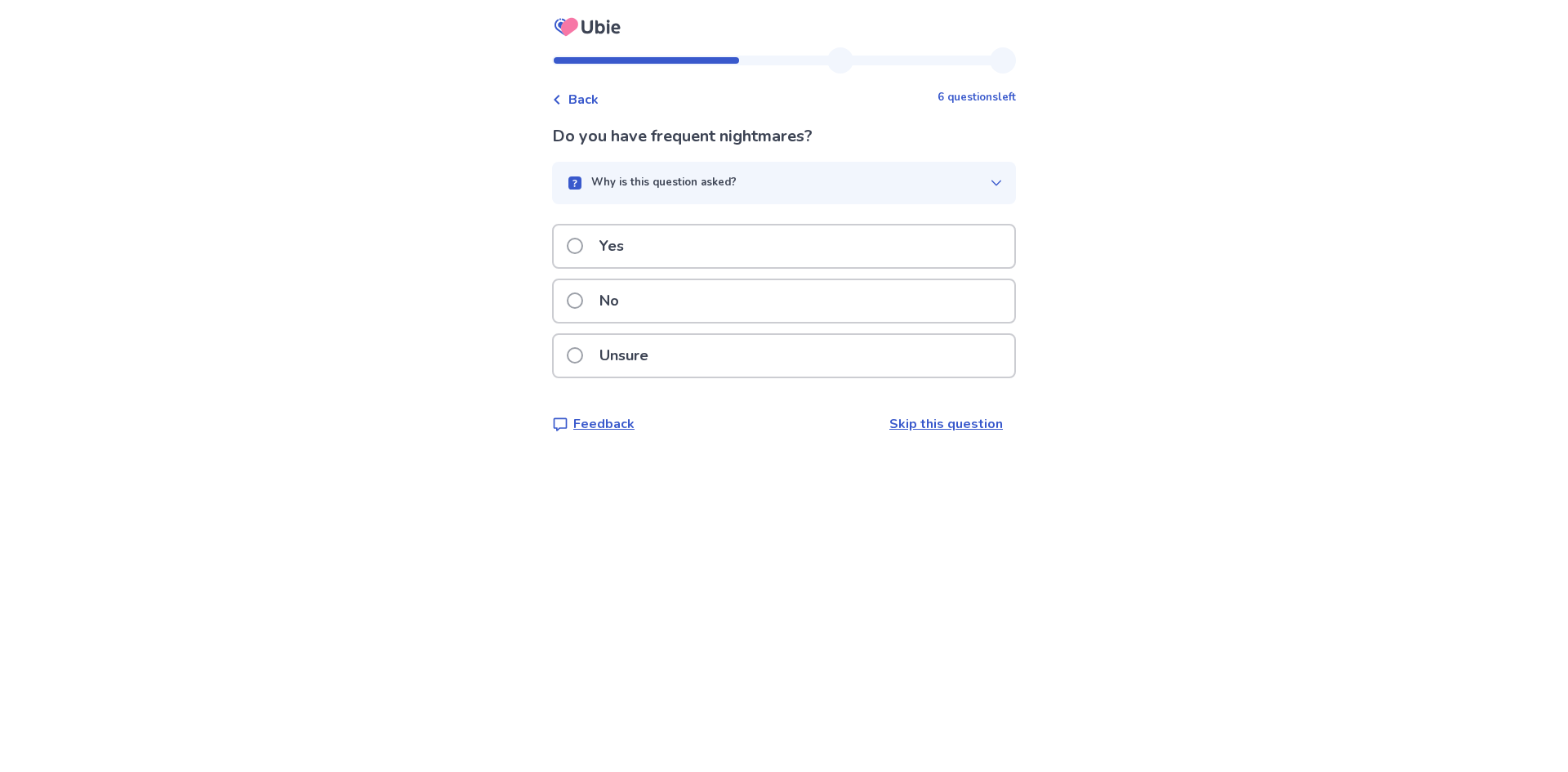
click at [690, 303] on div "No" at bounding box center [783, 302] width 460 height 42
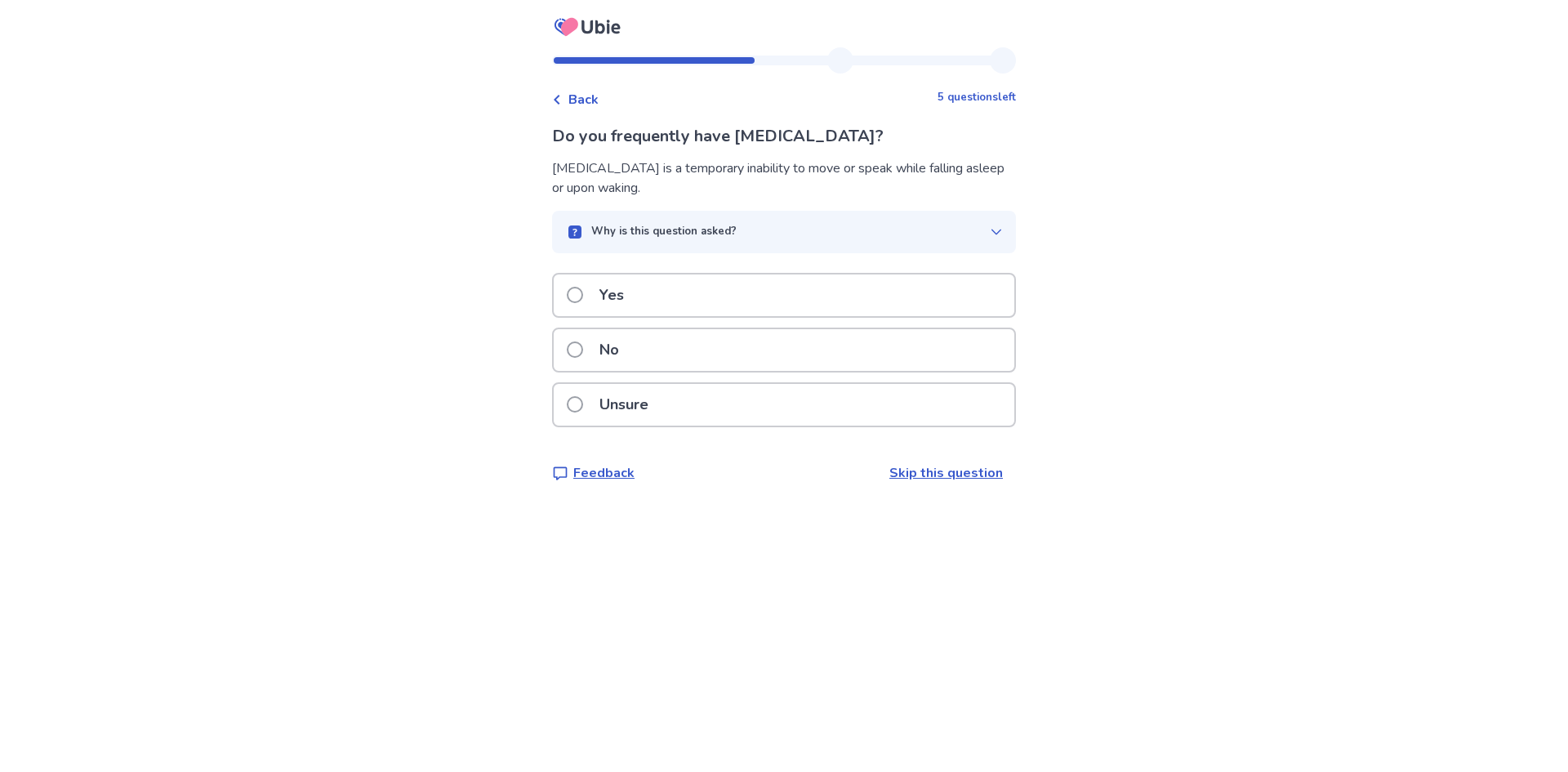
click at [666, 294] on div "Yes" at bounding box center [783, 296] width 460 height 42
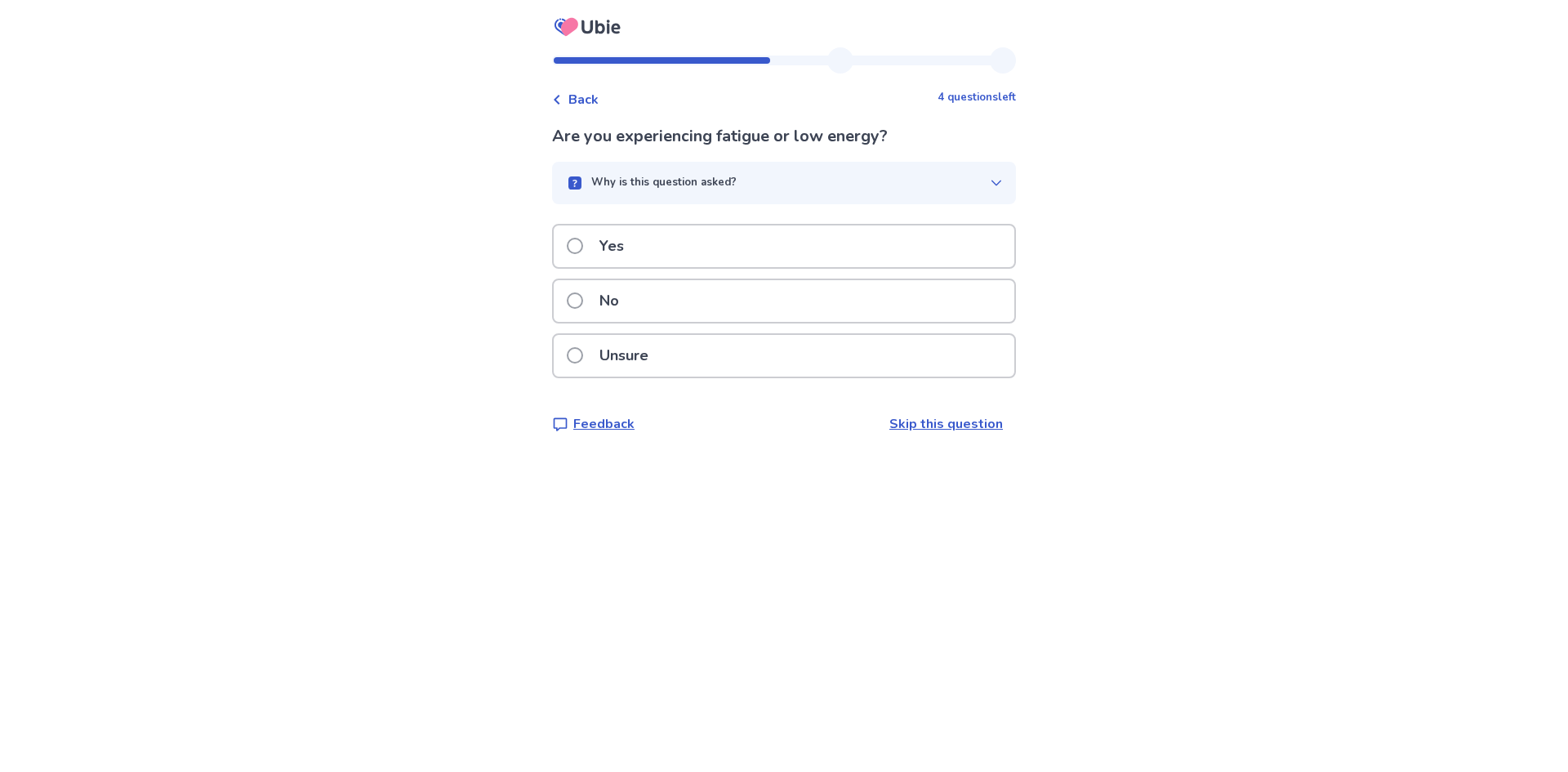
click at [627, 239] on p "Yes" at bounding box center [612, 246] width 44 height 42
click at [593, 255] on label "Yes" at bounding box center [600, 246] width 67 height 42
click at [583, 300] on span at bounding box center [574, 300] width 16 height 16
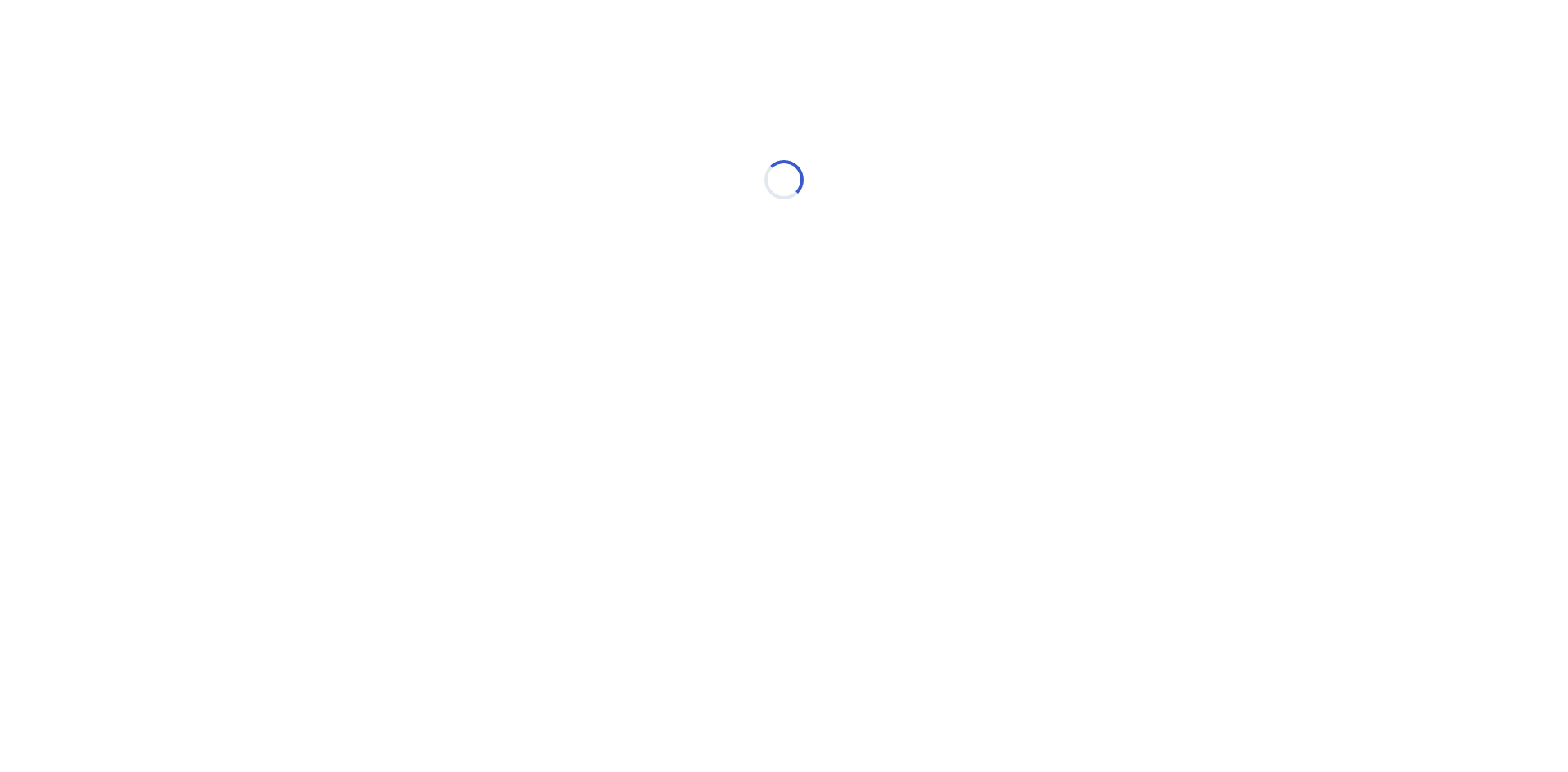
select select "*"
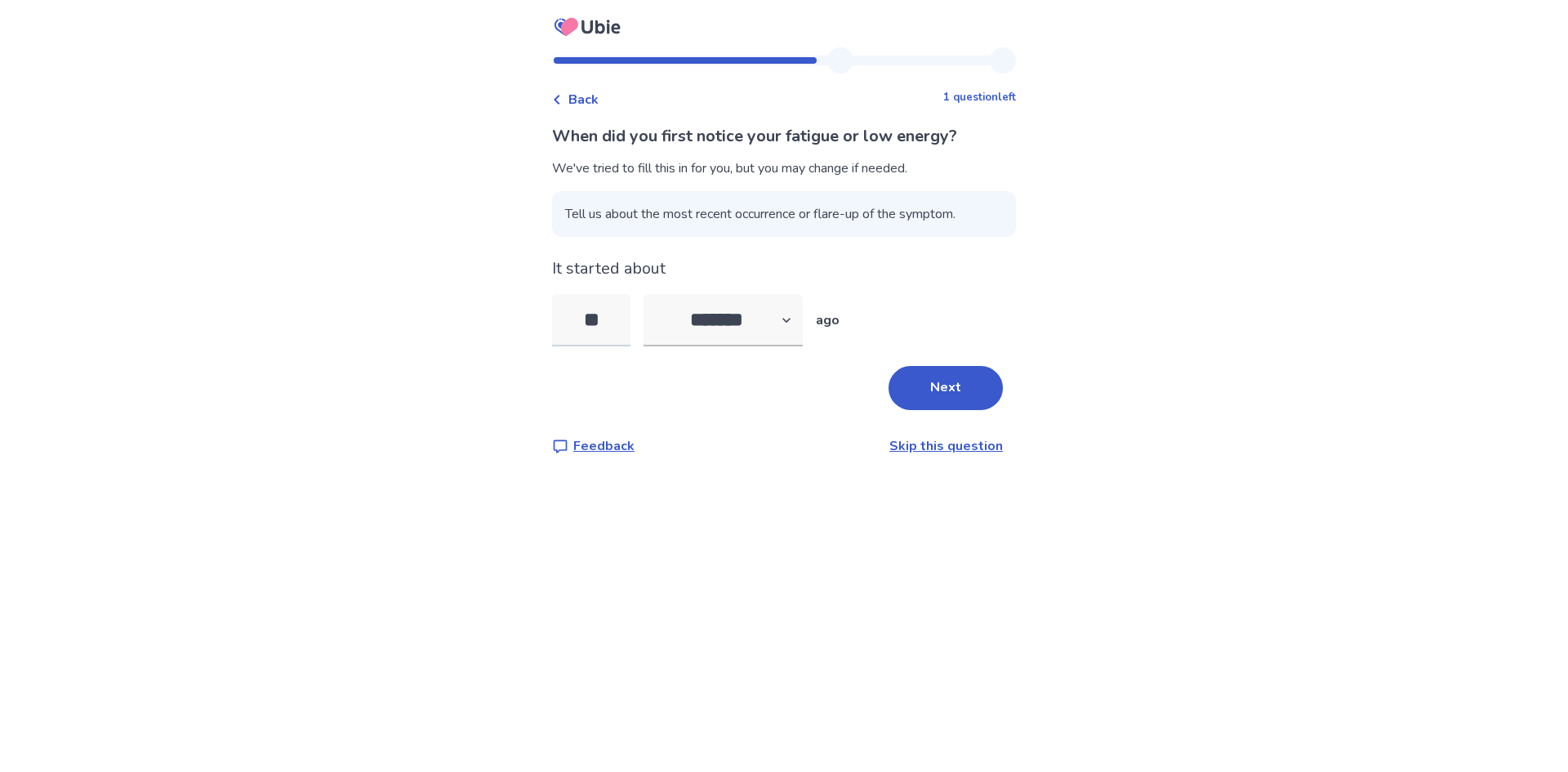
drag, startPoint x: 624, startPoint y: 318, endPoint x: 570, endPoint y: 323, distance: 54.2
click at [570, 323] on input "**" at bounding box center [592, 320] width 78 height 53
type input "**"
click at [961, 375] on button "Next" at bounding box center [945, 388] width 114 height 44
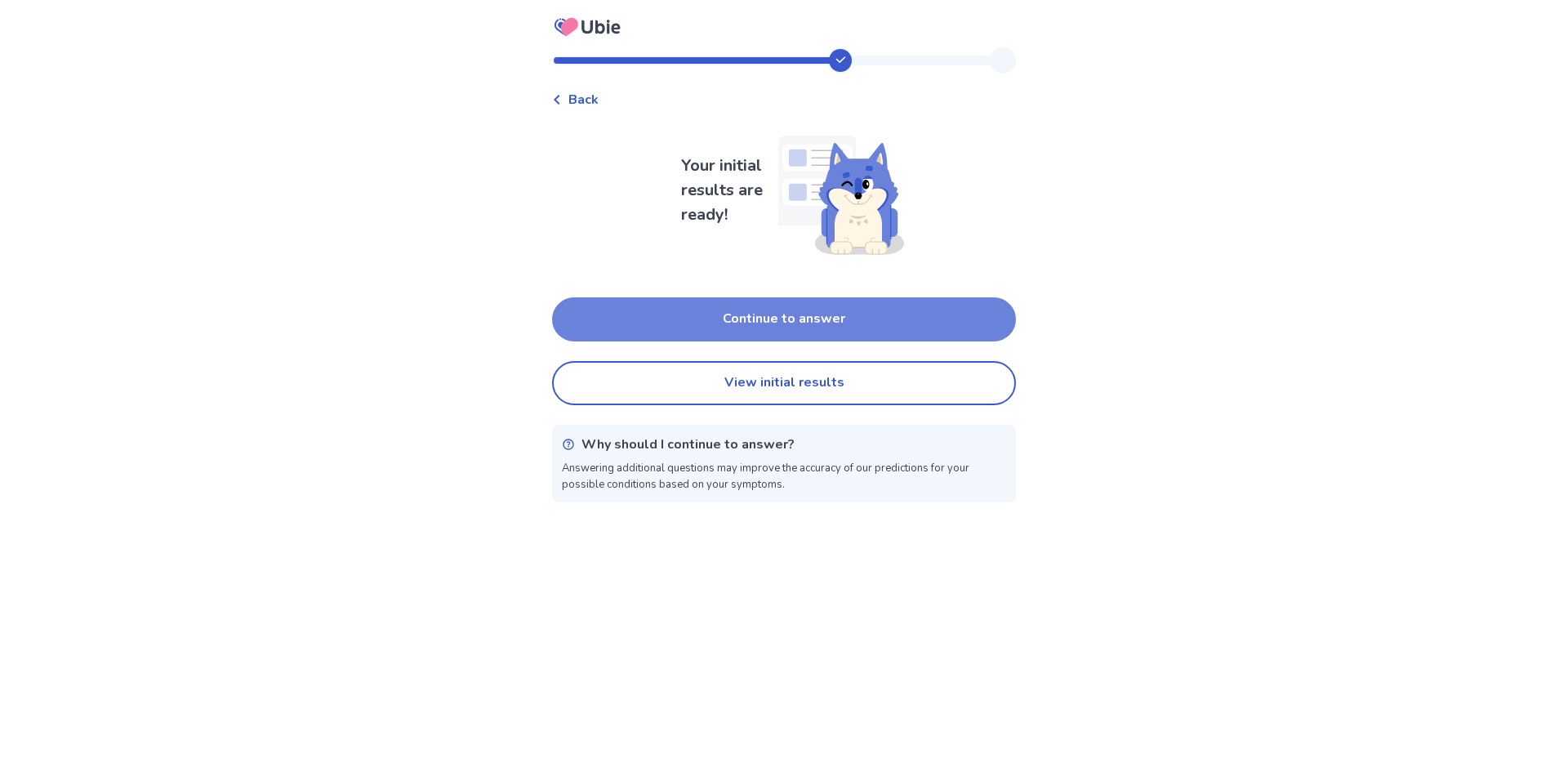
click at [769, 310] on button "Continue to answer" at bounding box center [784, 319] width 463 height 44
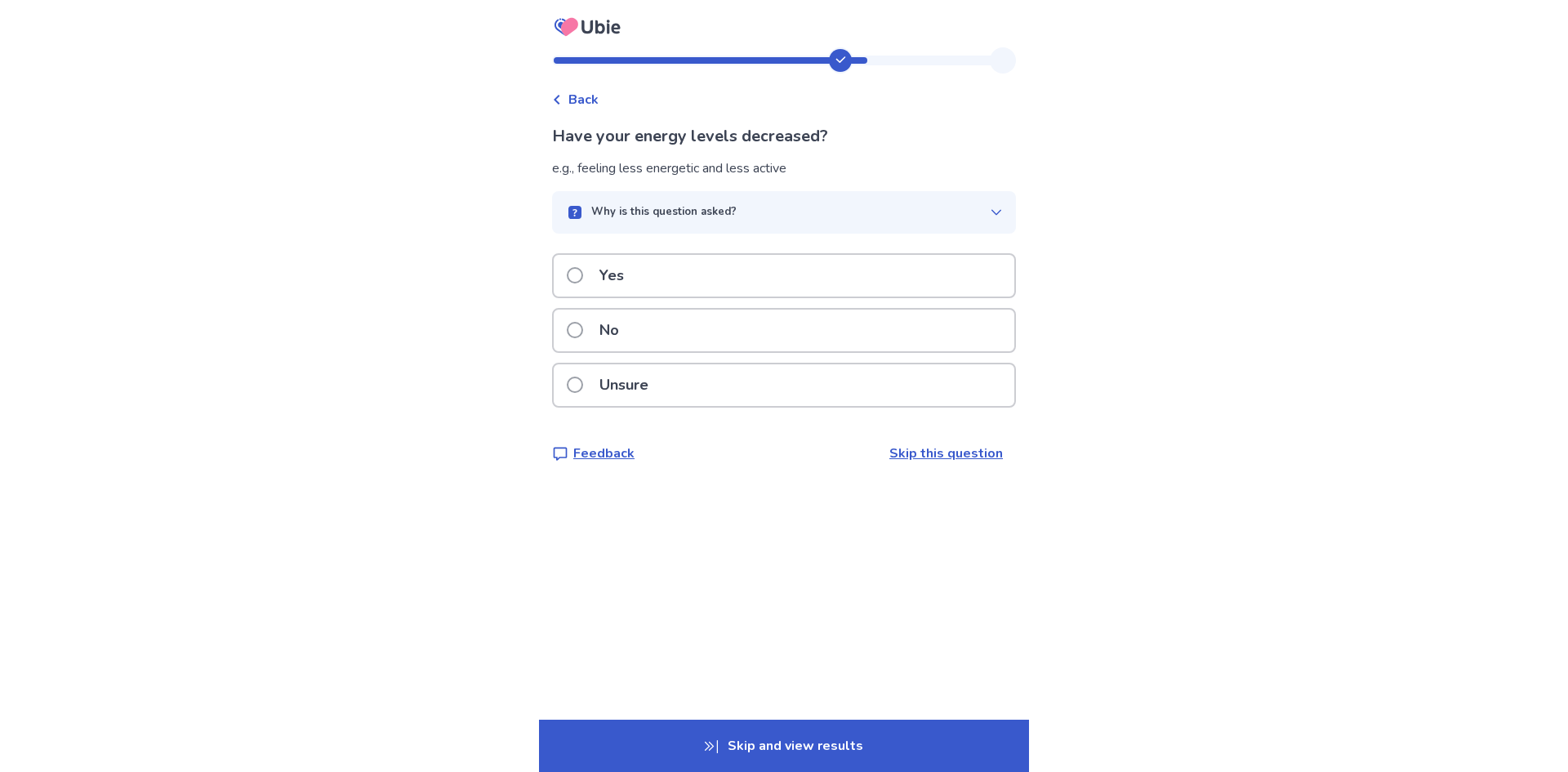
click at [634, 281] on p "Yes" at bounding box center [612, 276] width 44 height 42
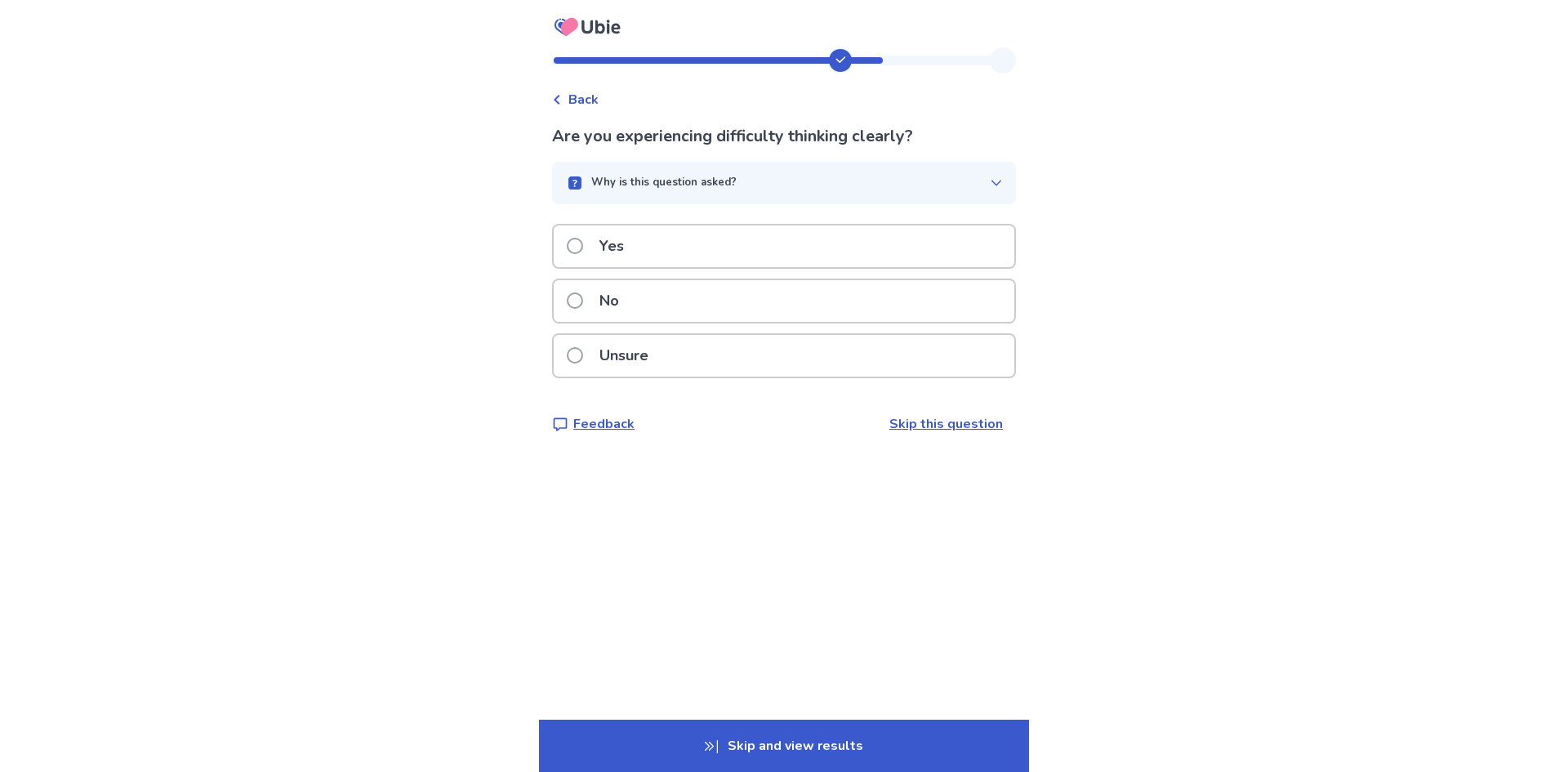
click at [619, 237] on p "Yes" at bounding box center [612, 246] width 44 height 42
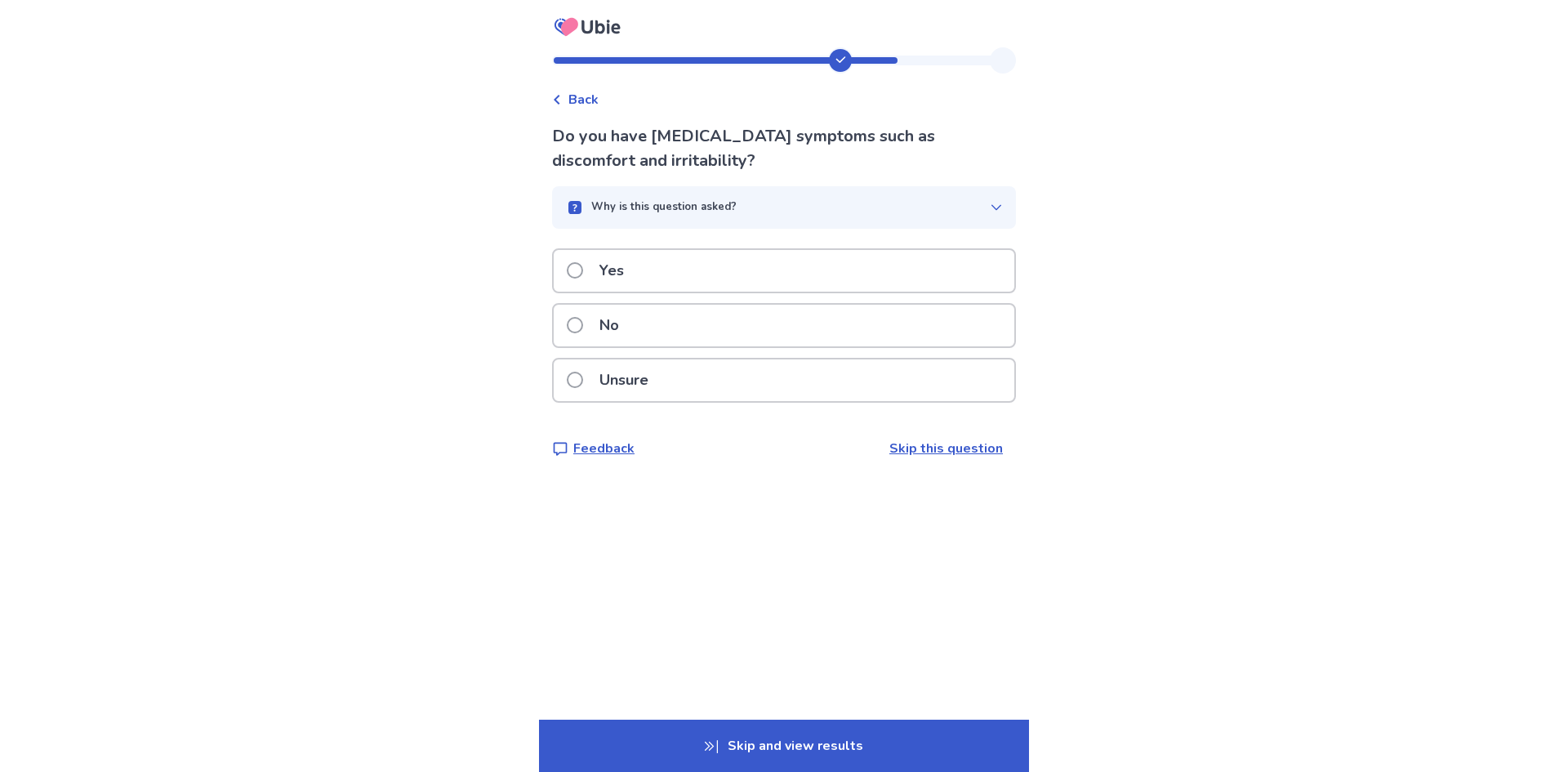
click at [784, 330] on div "No" at bounding box center [783, 326] width 460 height 42
click at [634, 280] on p "Yes" at bounding box center [612, 271] width 44 height 42
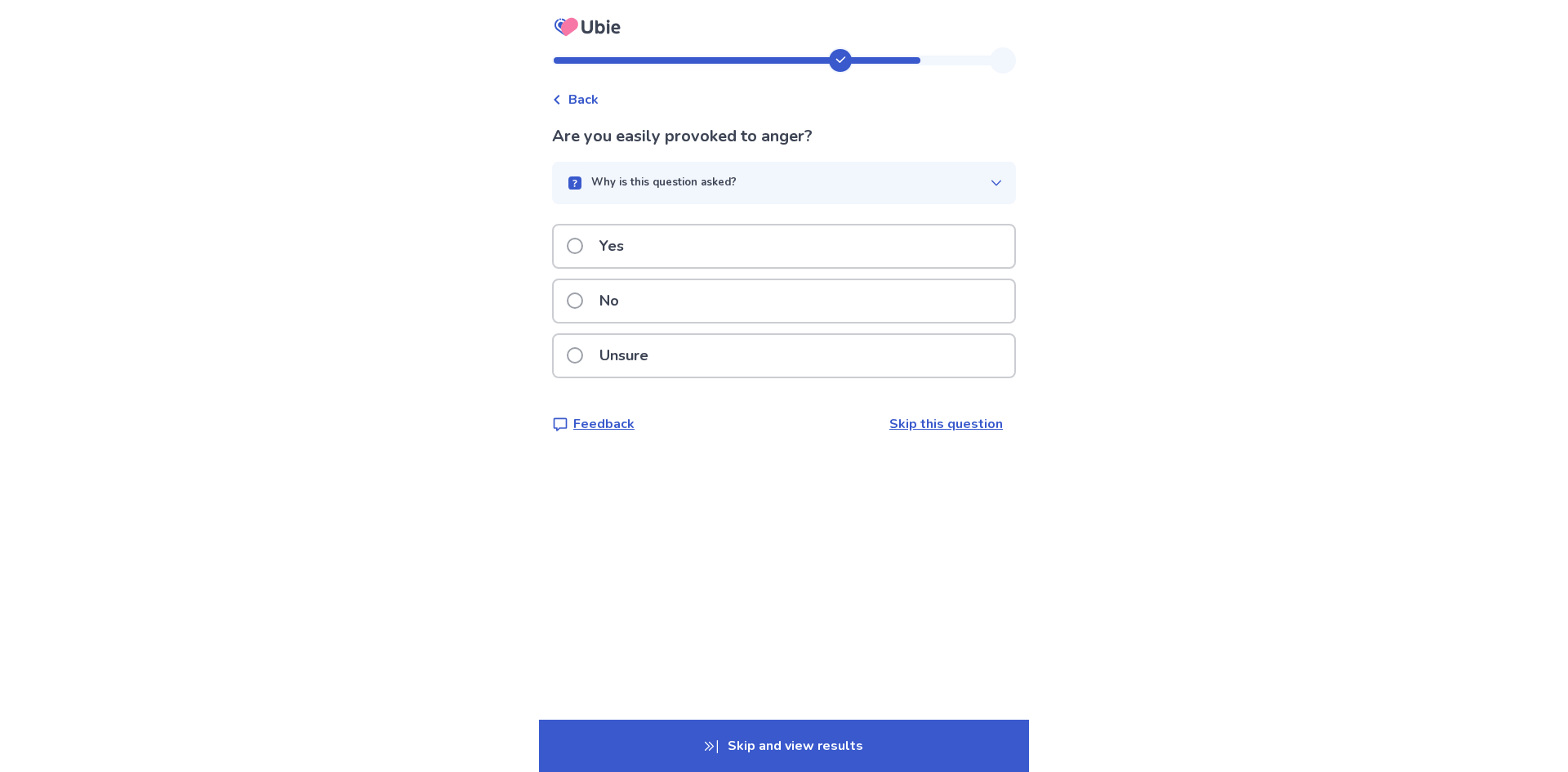
click at [640, 308] on div "No" at bounding box center [783, 302] width 460 height 42
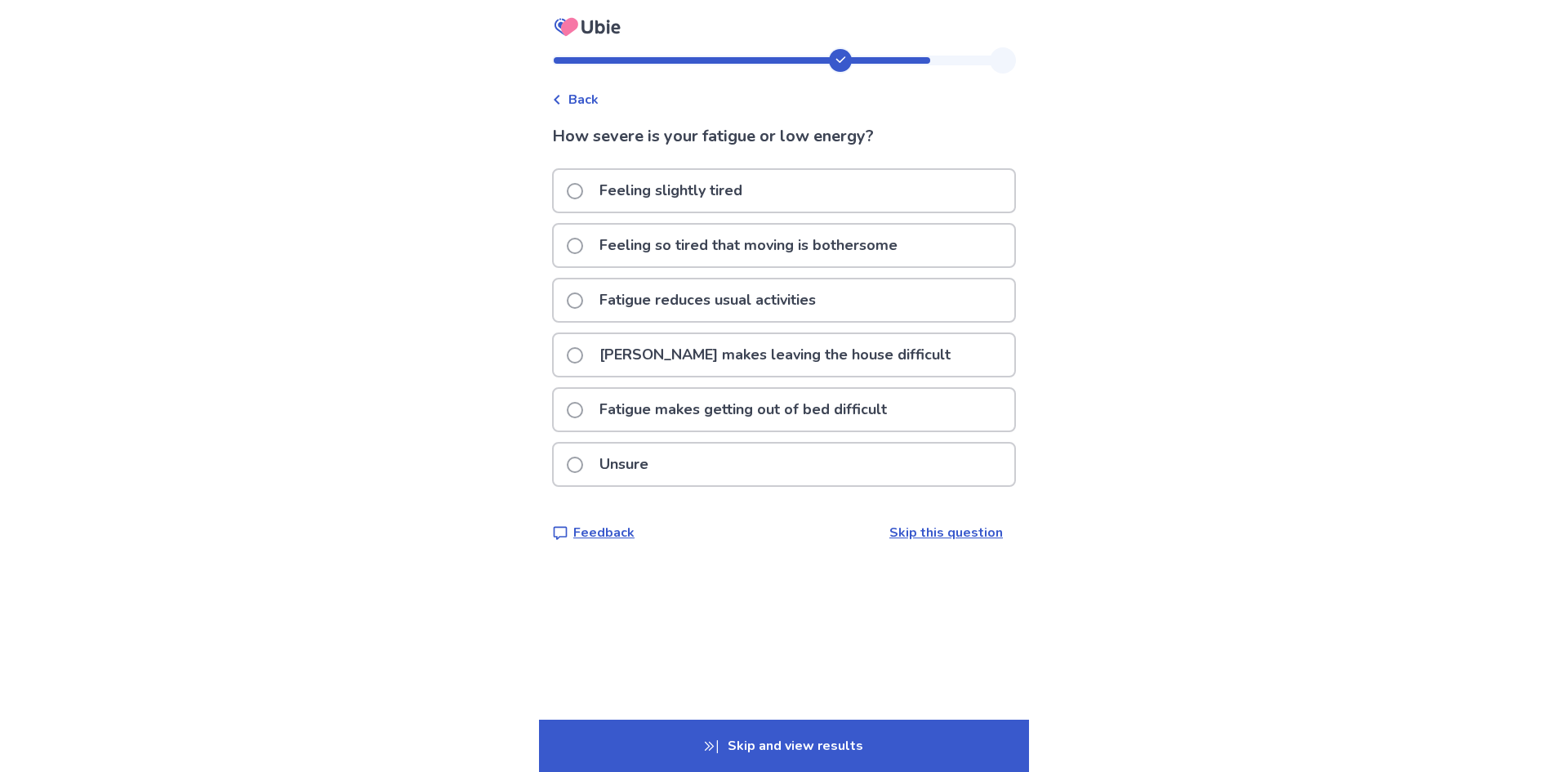
click at [691, 416] on p "Fatigue makes getting out of bed difficult" at bounding box center [743, 410] width 307 height 42
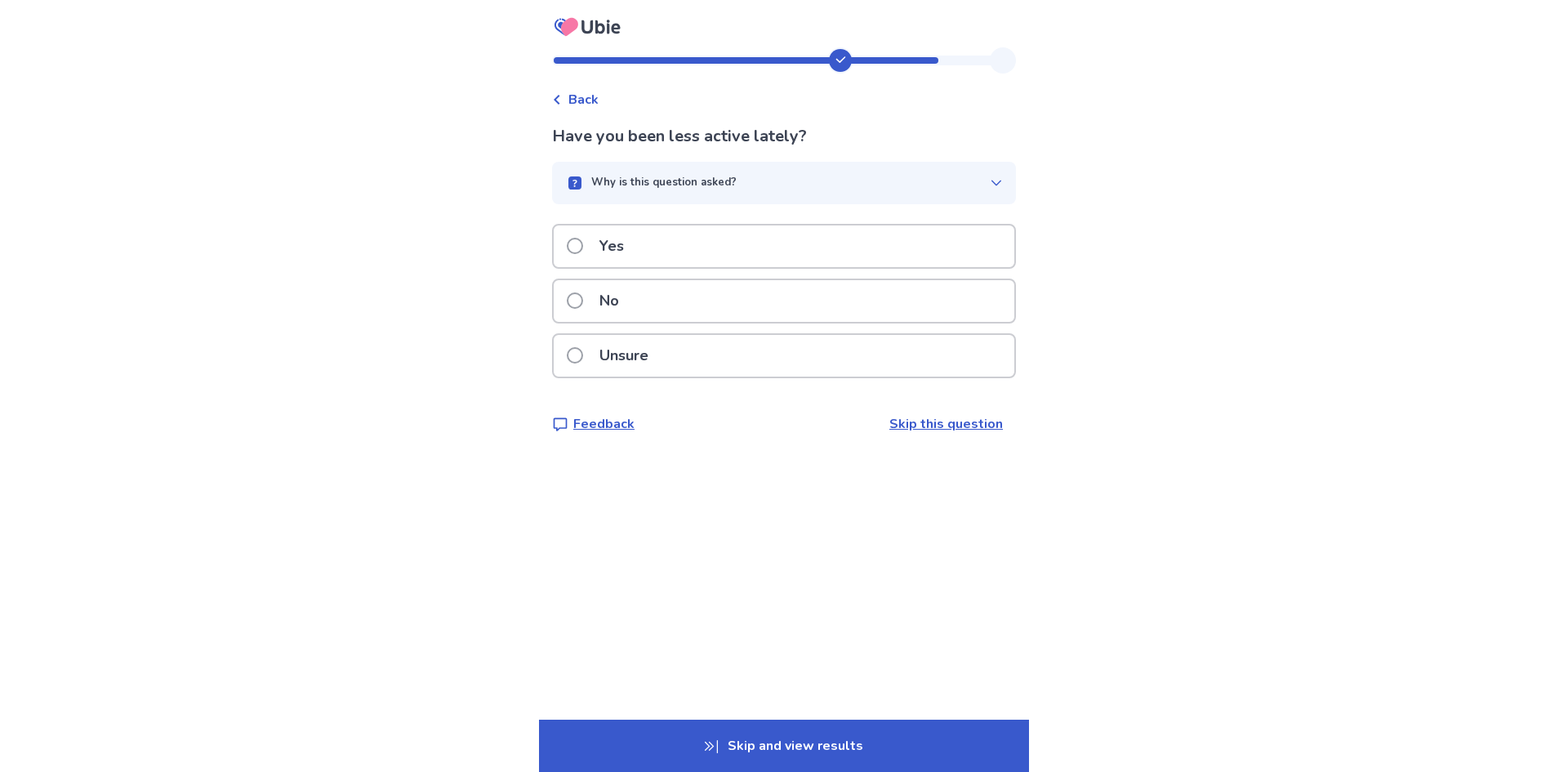
click at [650, 308] on div "No" at bounding box center [783, 302] width 460 height 42
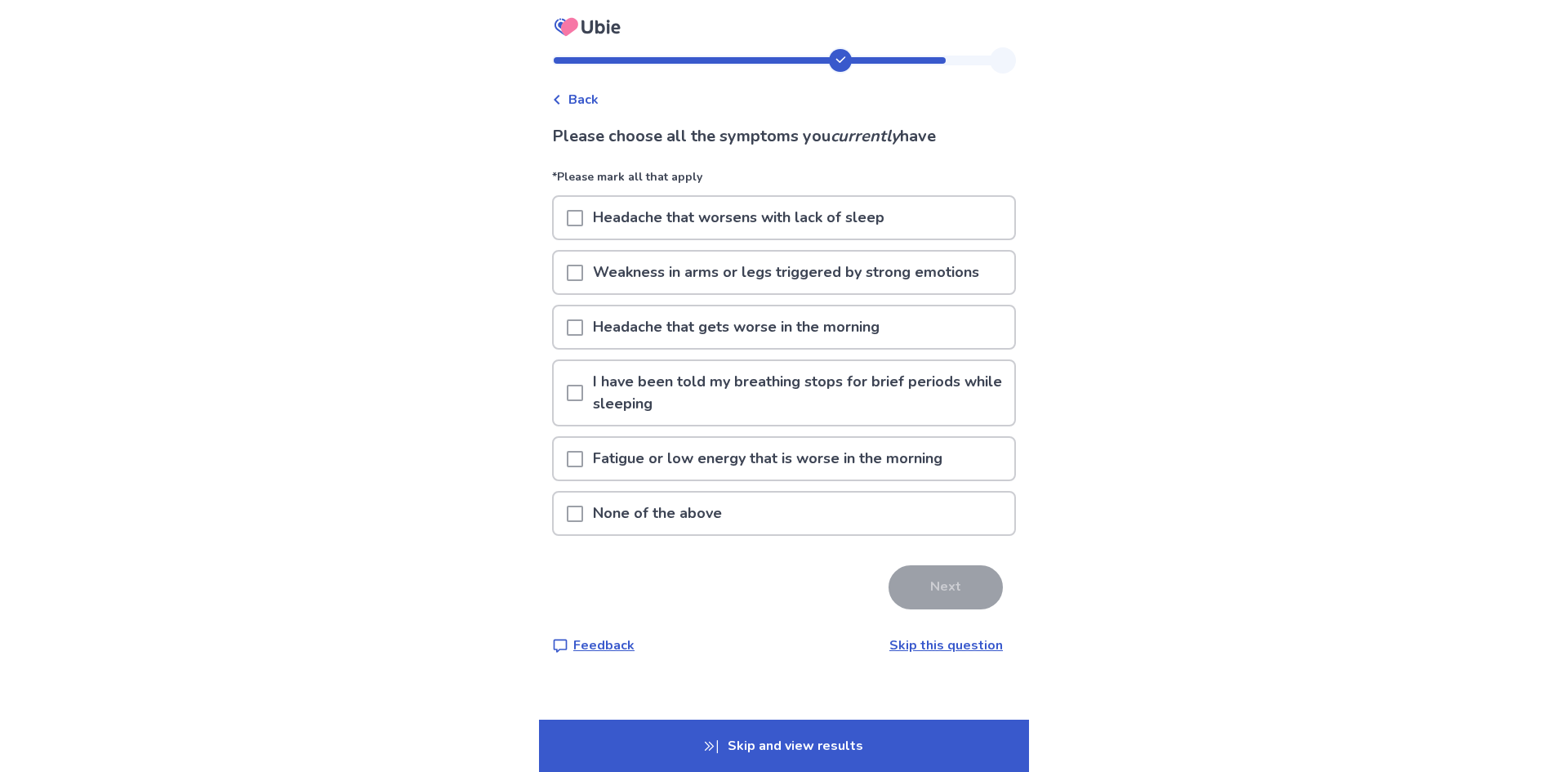
click at [650, 514] on p "None of the above" at bounding box center [657, 513] width 148 height 42
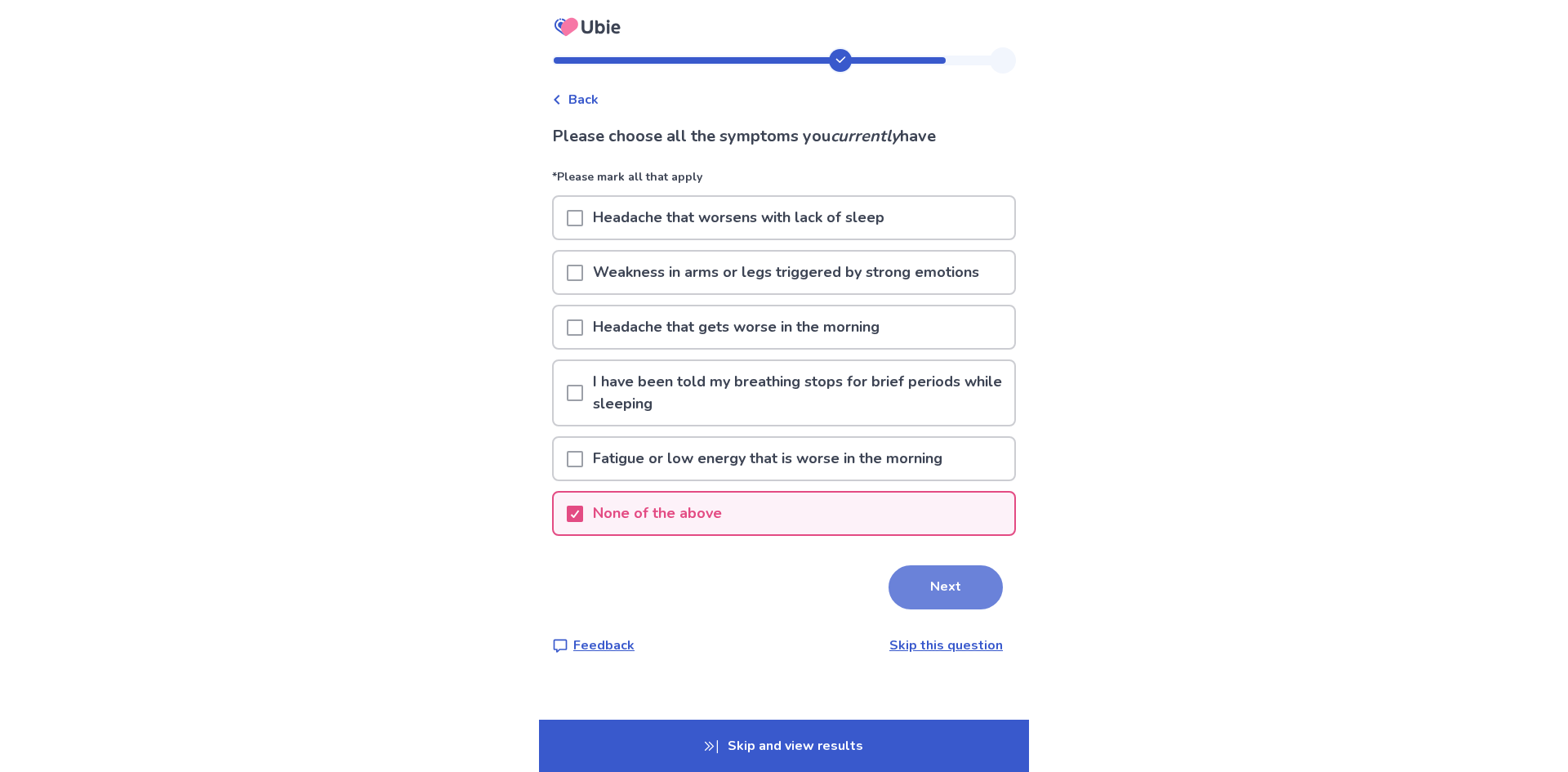
click at [952, 589] on button "Next" at bounding box center [945, 587] width 114 height 44
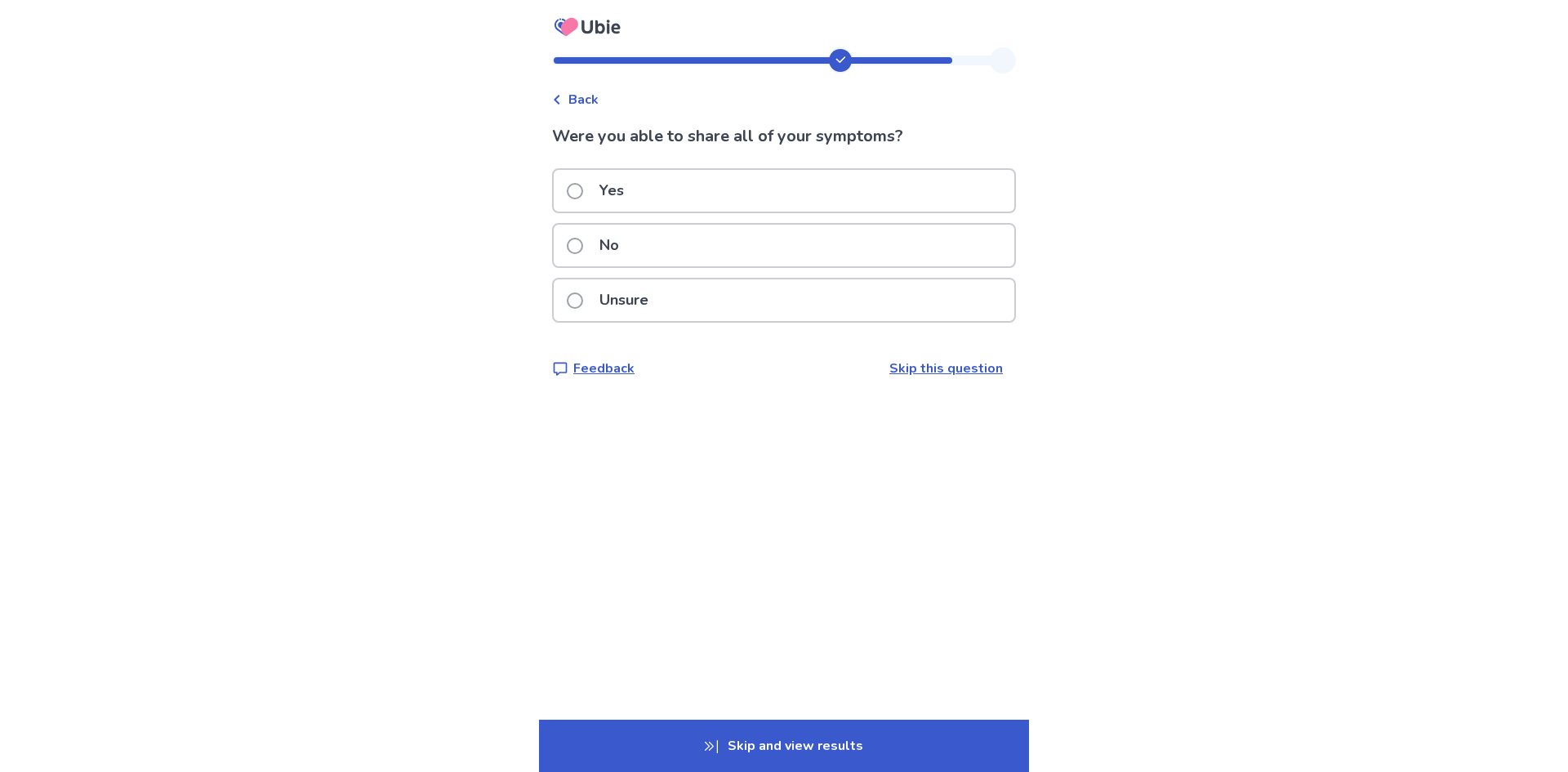
click at [675, 204] on div "Yes" at bounding box center [783, 191] width 460 height 42
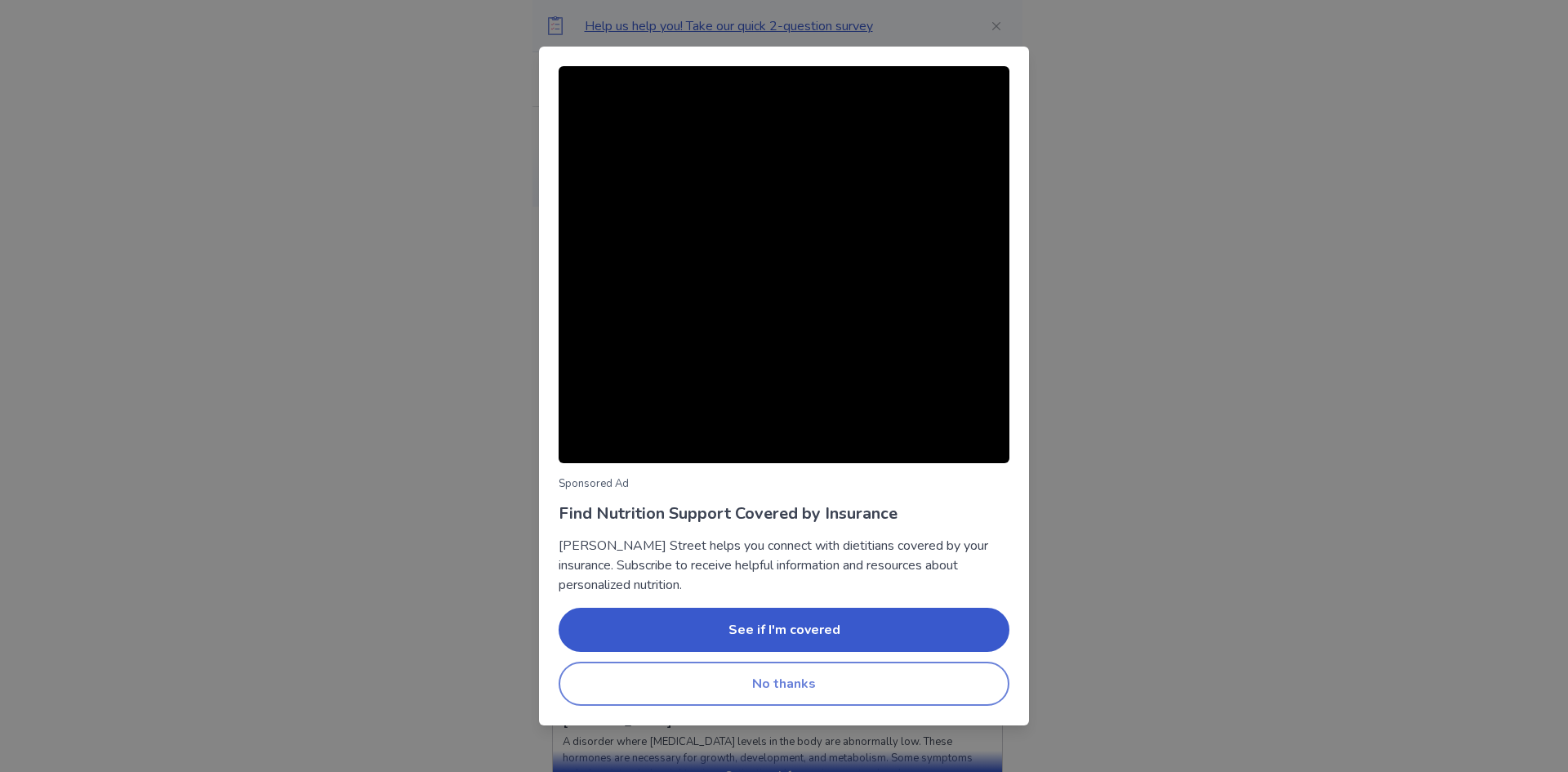
click at [842, 674] on button "No thanks" at bounding box center [783, 684] width 451 height 44
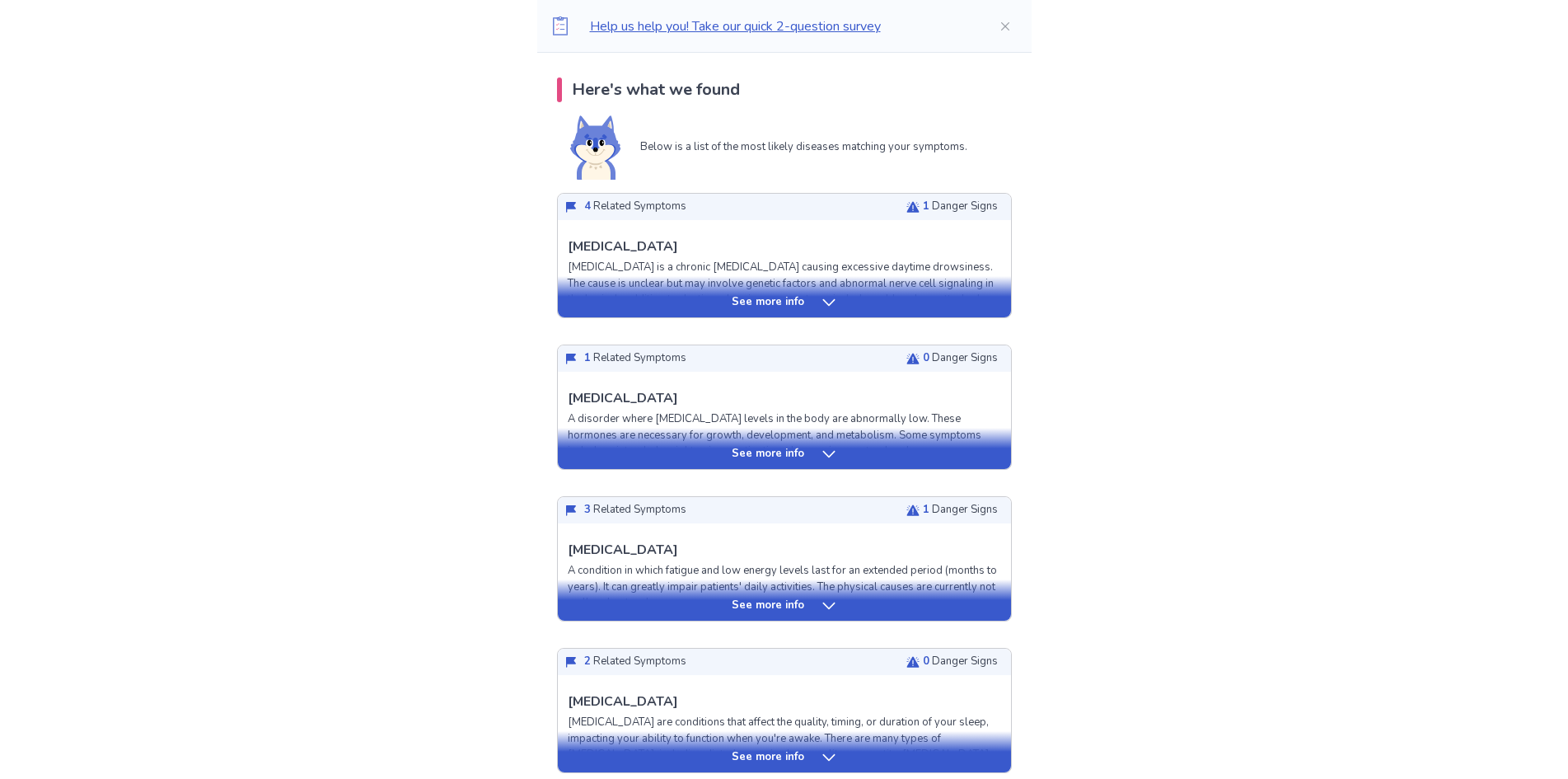
scroll to position [412, 0]
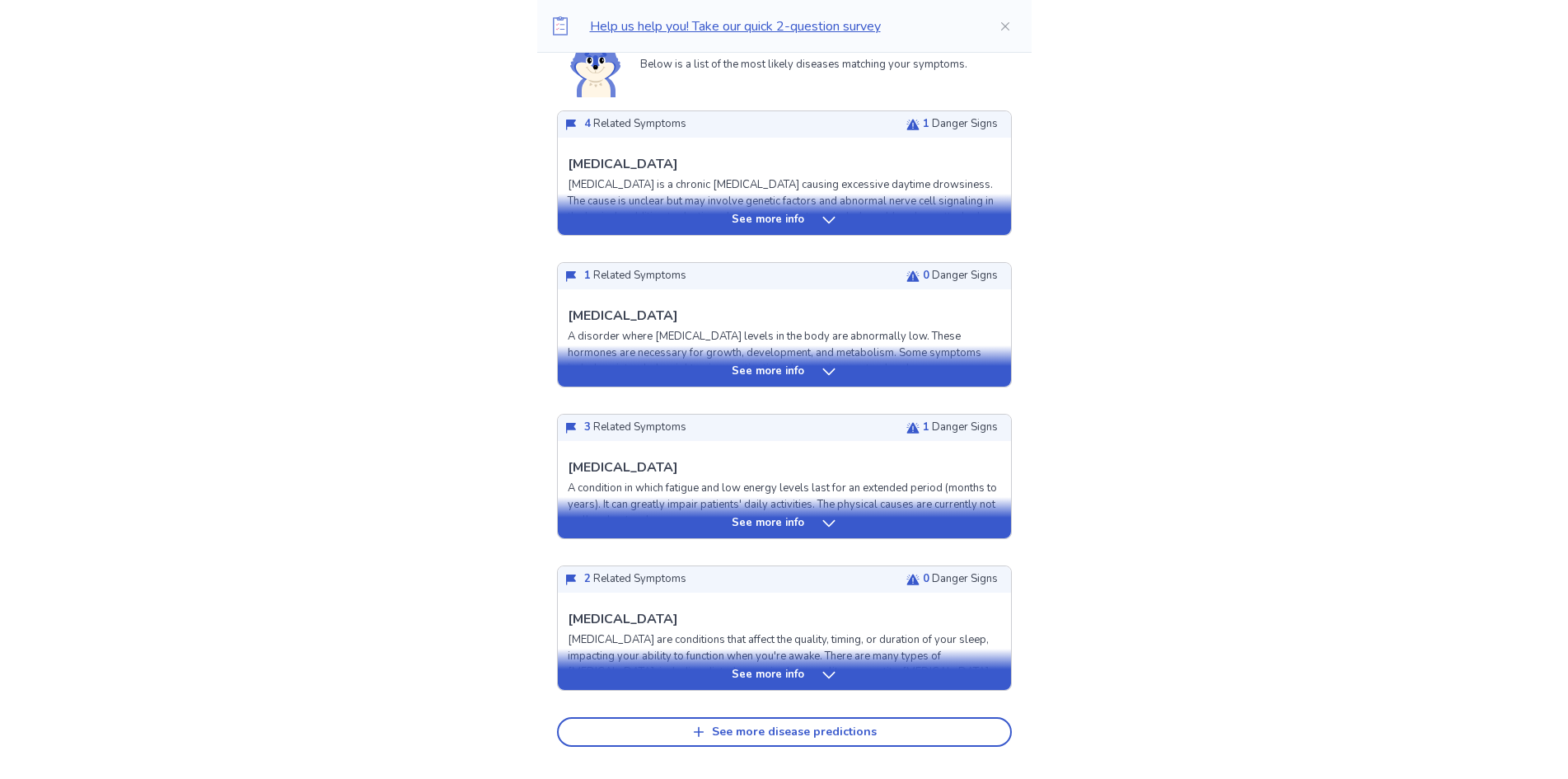
click at [805, 225] on div "See more info" at bounding box center [784, 219] width 453 height 16
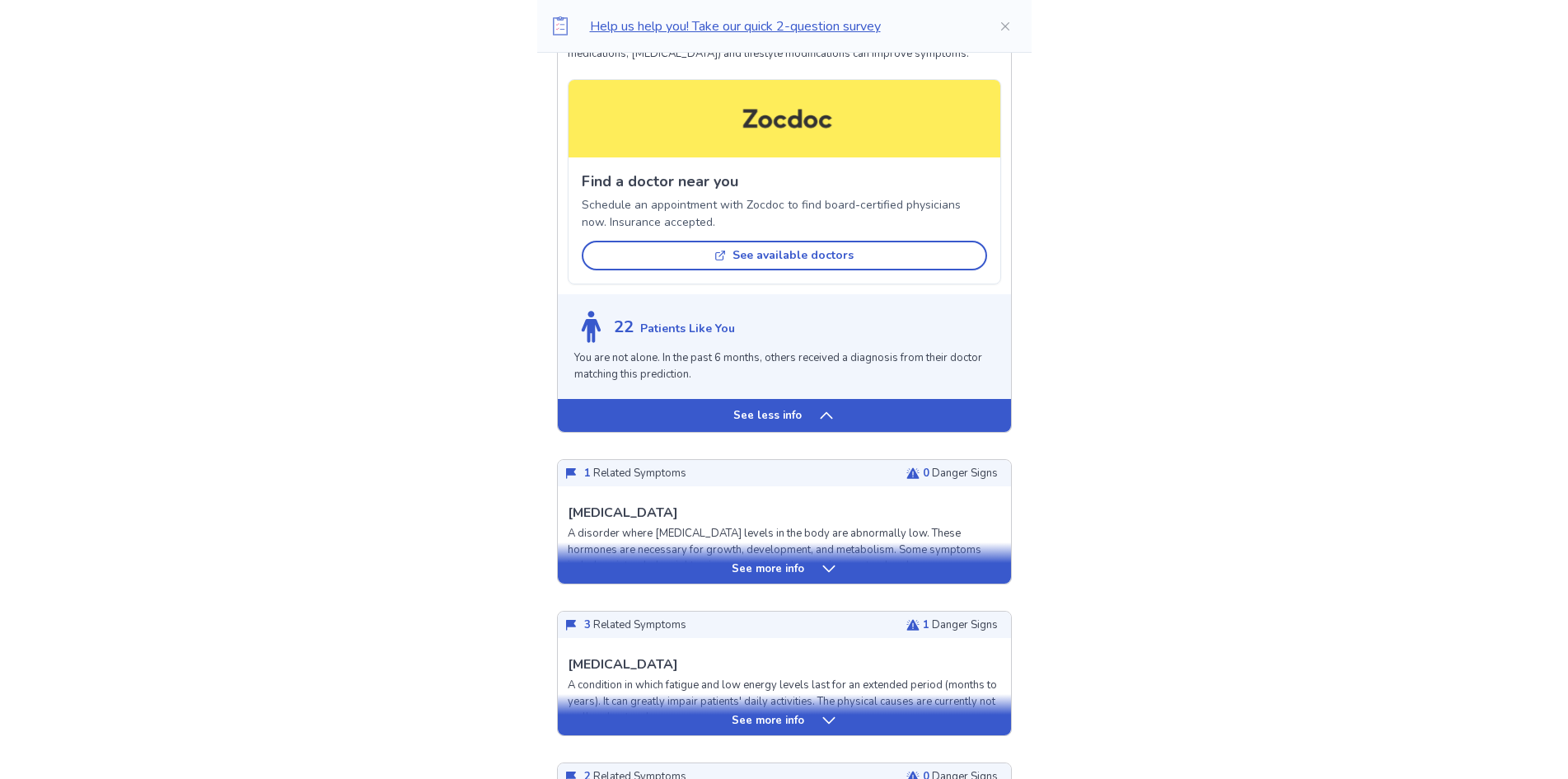
scroll to position [1319, 0]
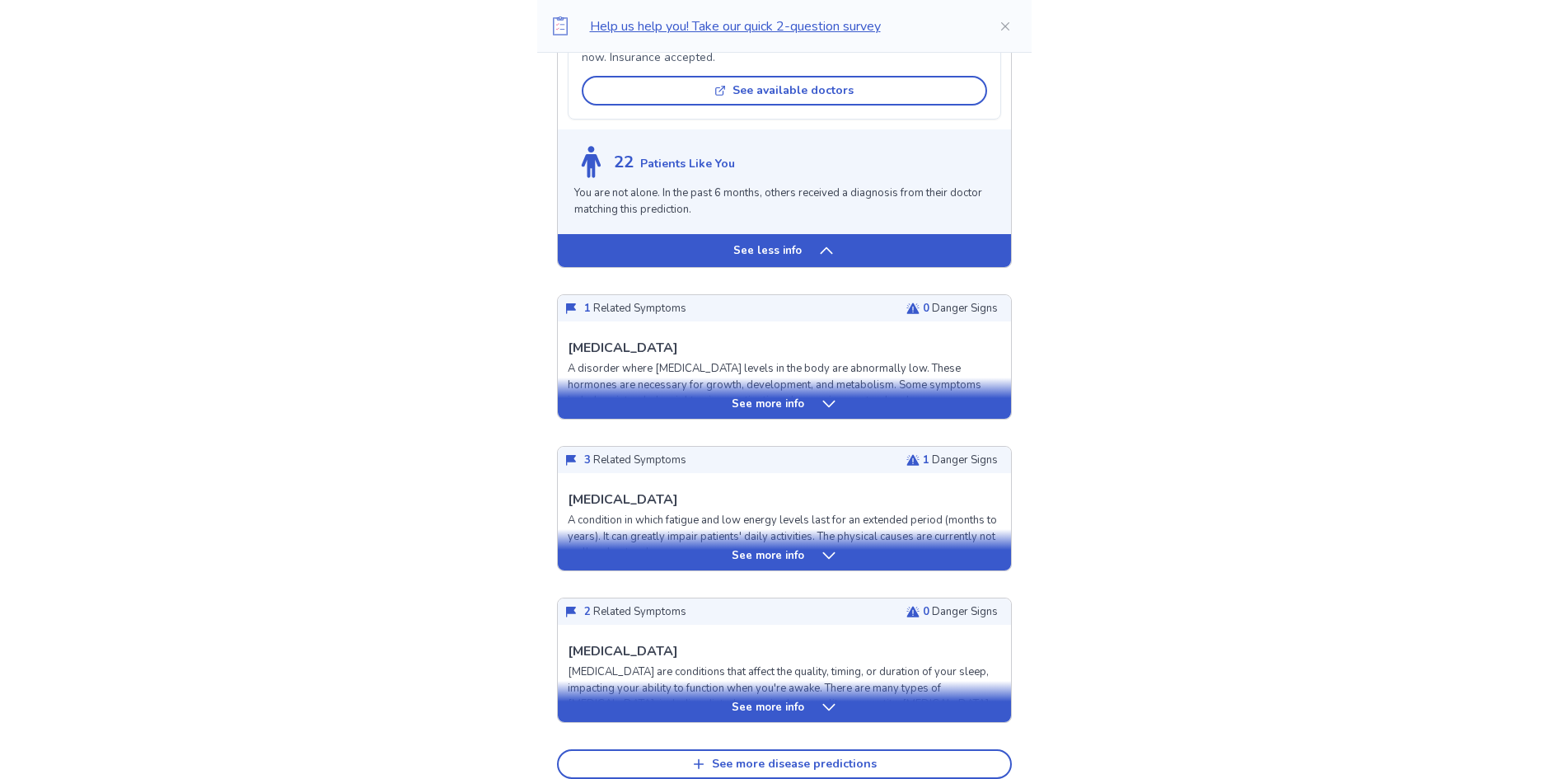
click at [822, 401] on icon at bounding box center [829, 403] width 16 height 16
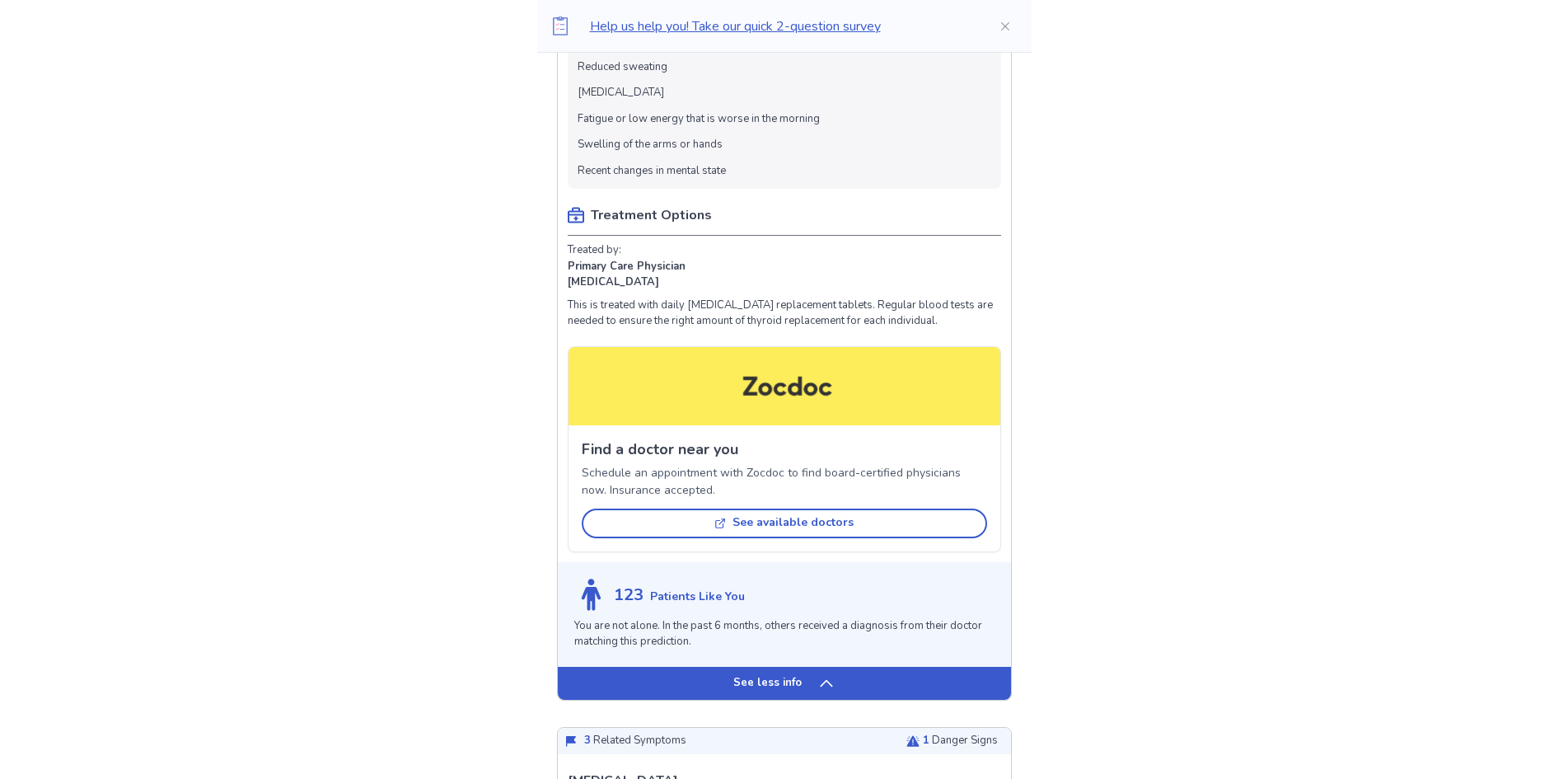
scroll to position [2308, 0]
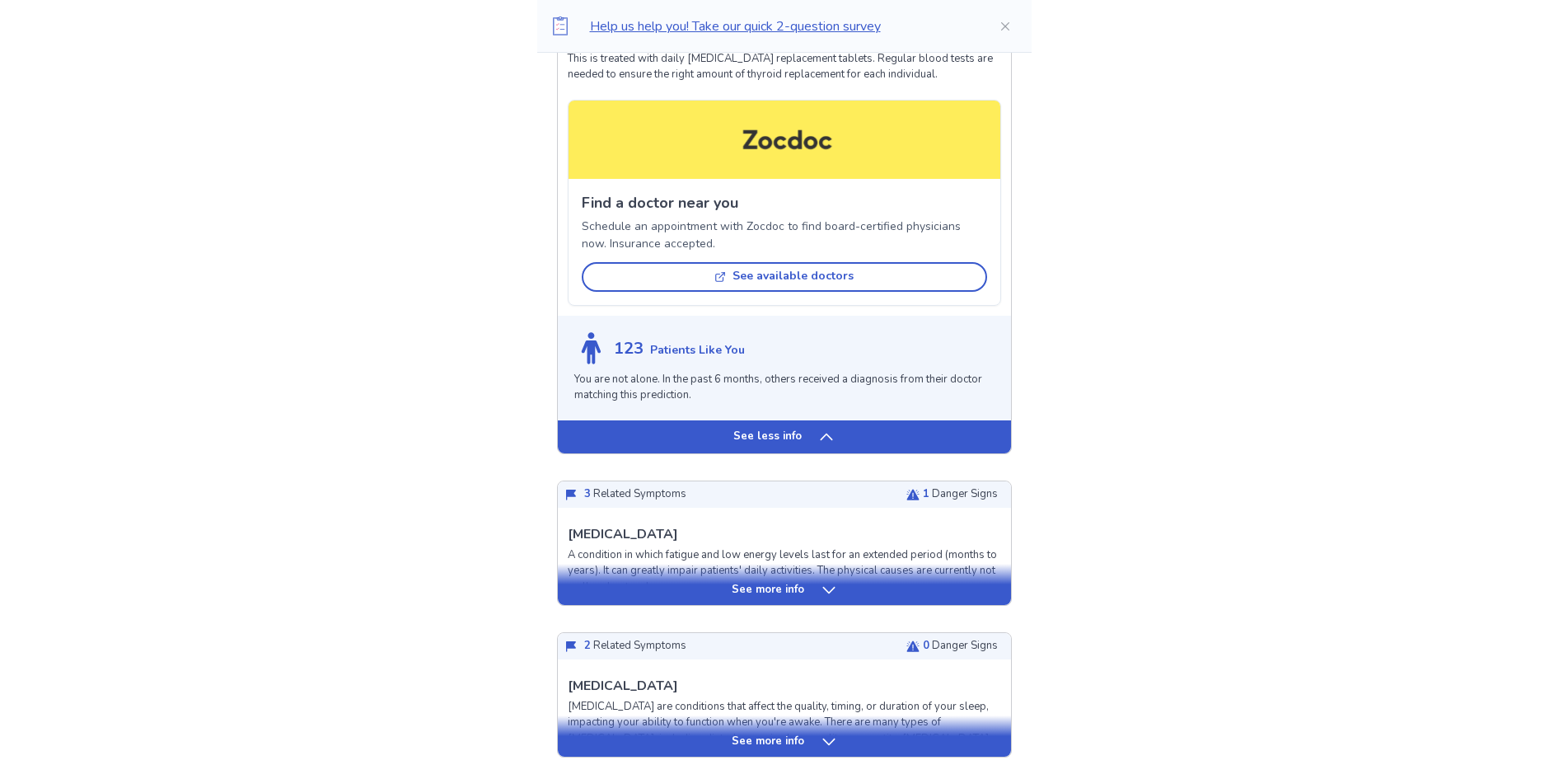
click at [768, 582] on p "See more info" at bounding box center [767, 590] width 72 height 16
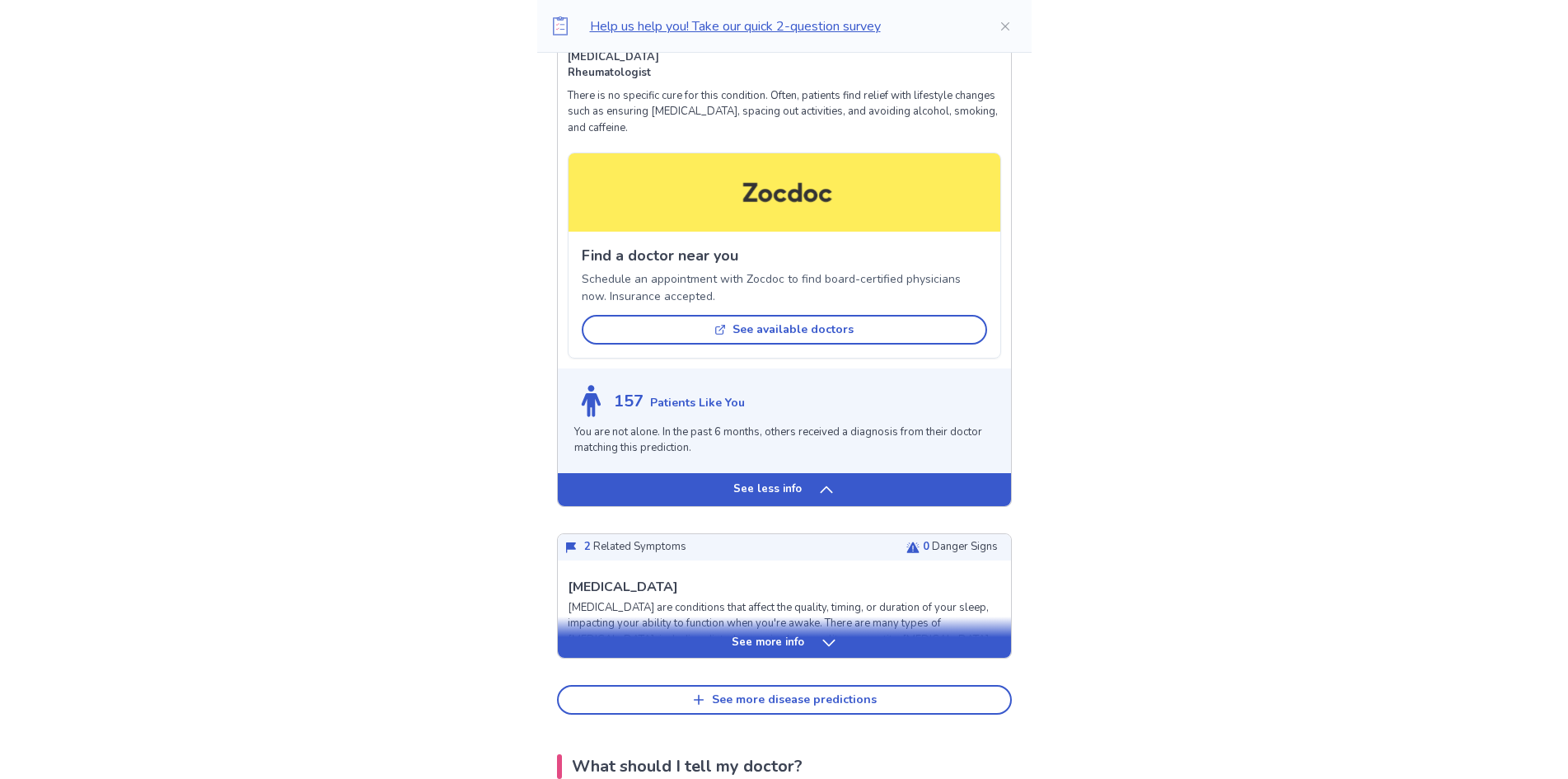
scroll to position [3380, 0]
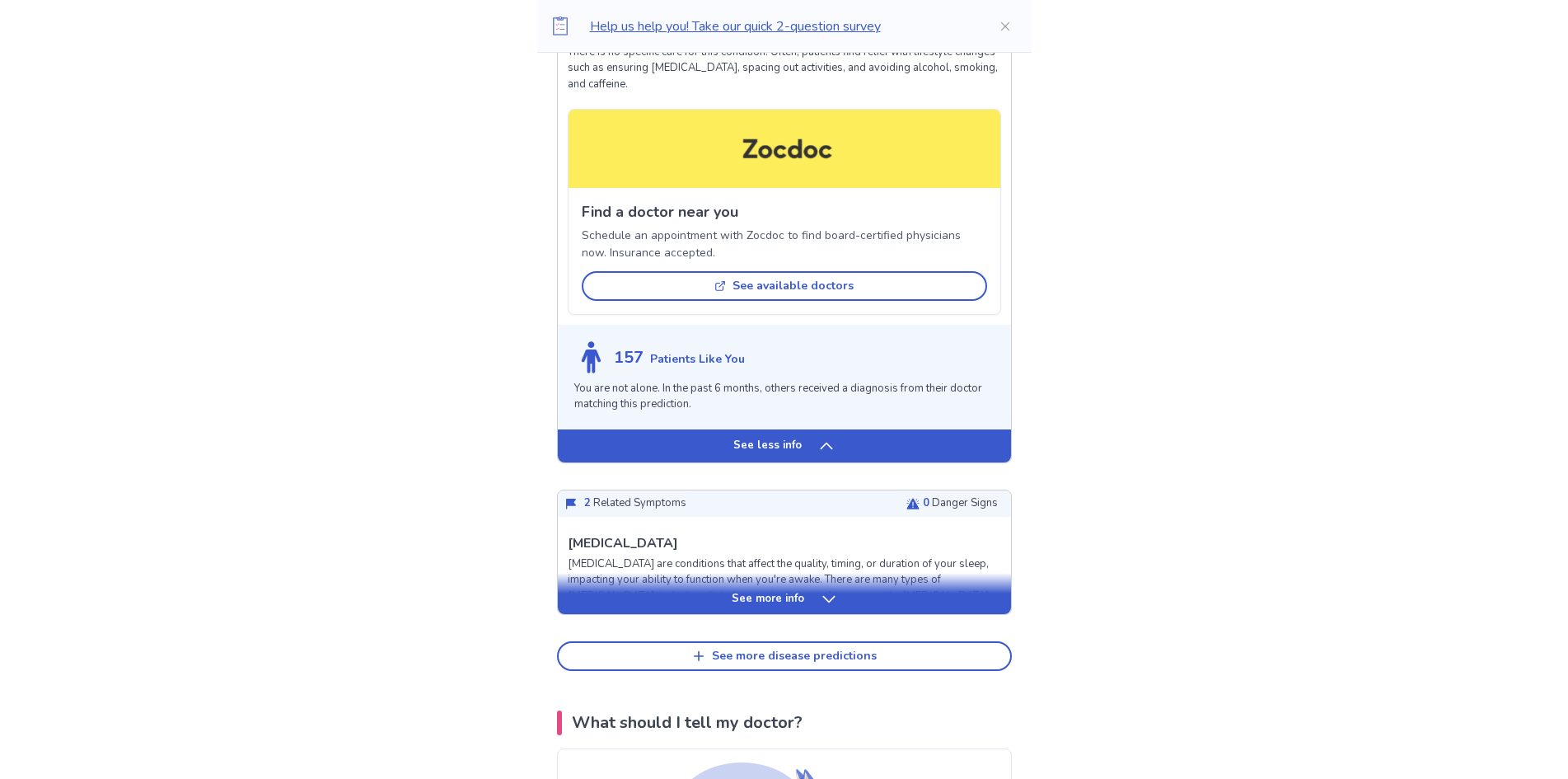
click at [778, 591] on p "See more info" at bounding box center [767, 599] width 72 height 16
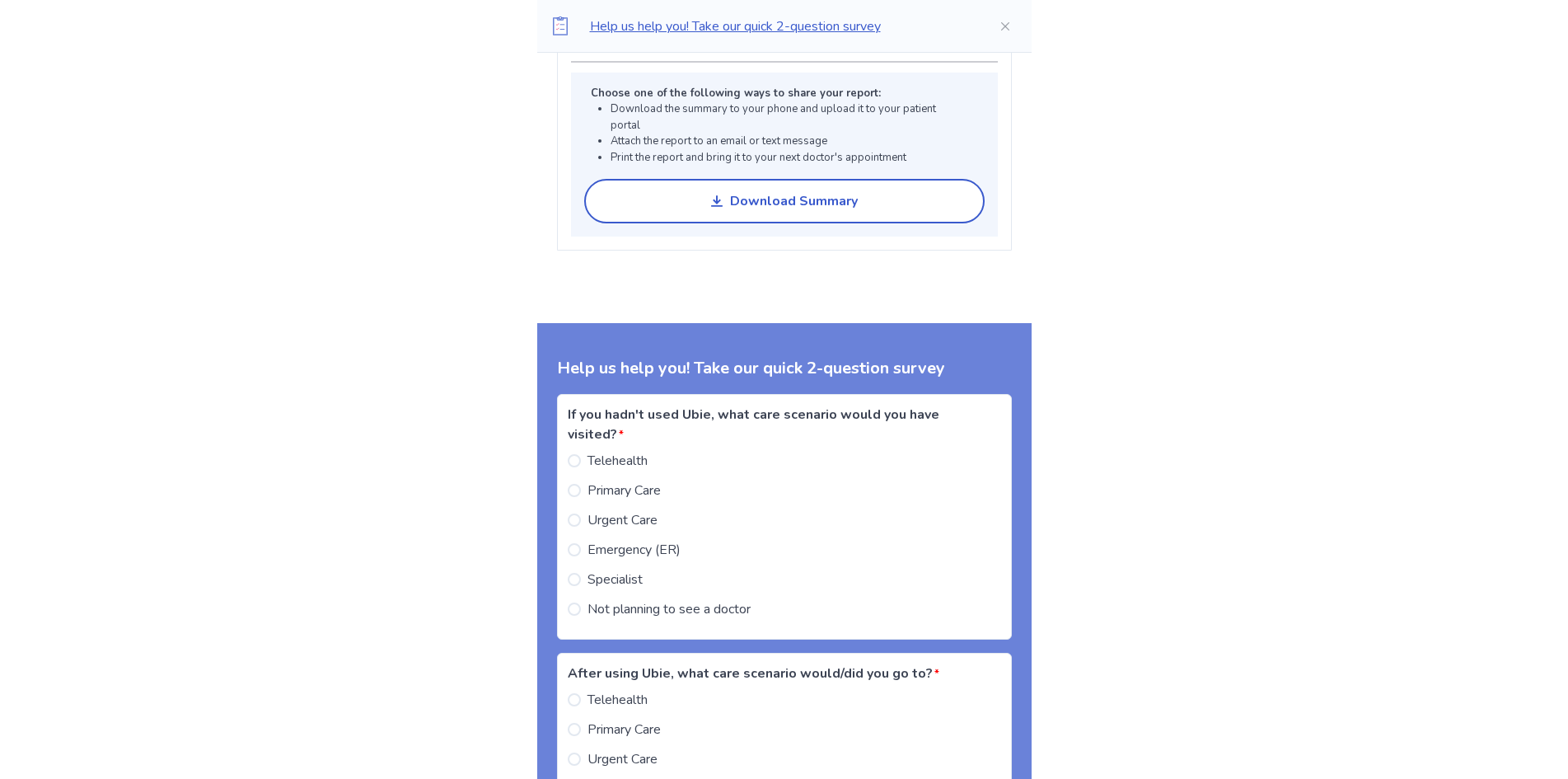
scroll to position [5358, 0]
